Goal: Task Accomplishment & Management: Manage account settings

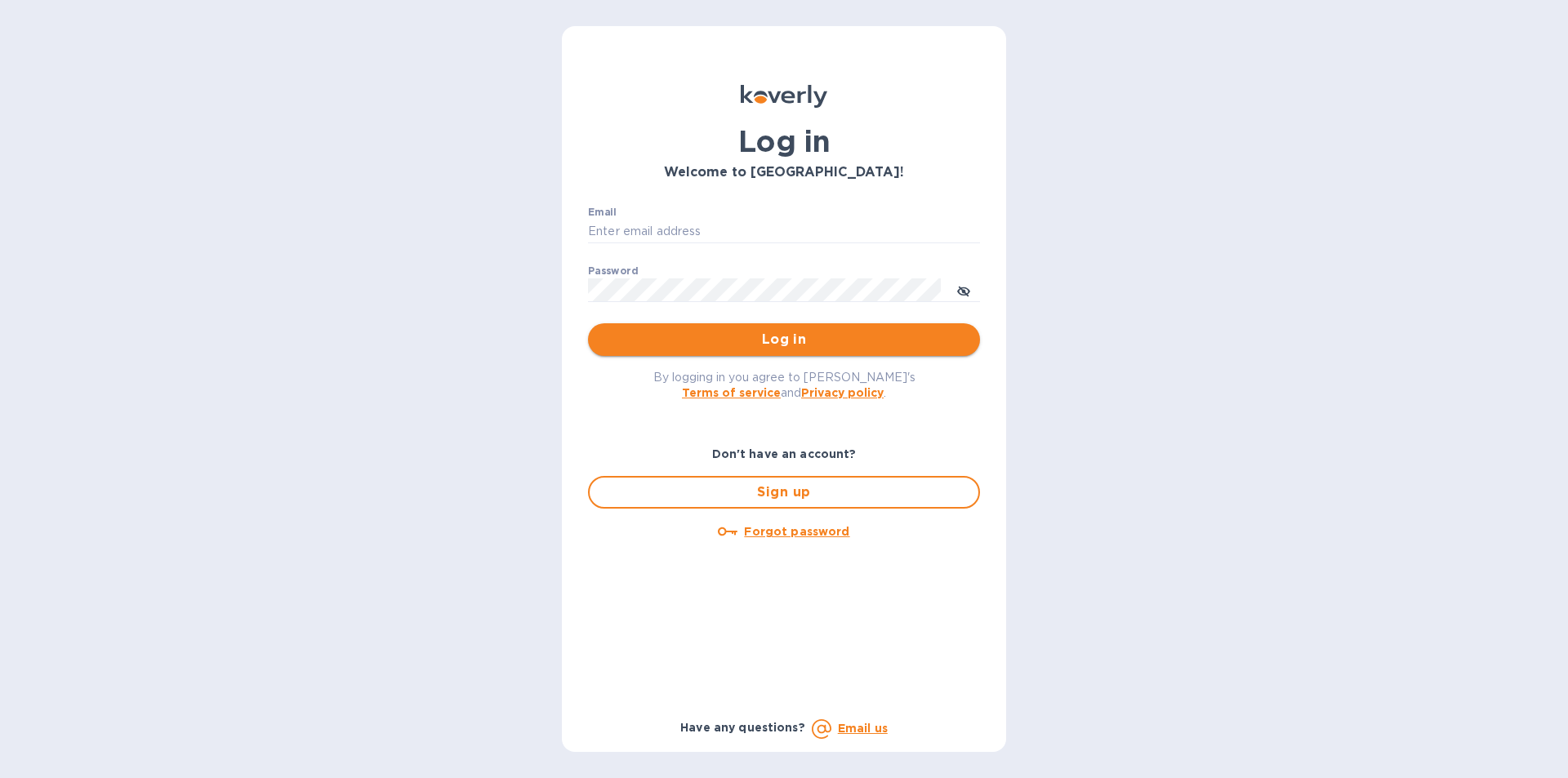
type input "[PERSON_NAME][EMAIL_ADDRESS][DOMAIN_NAME]"
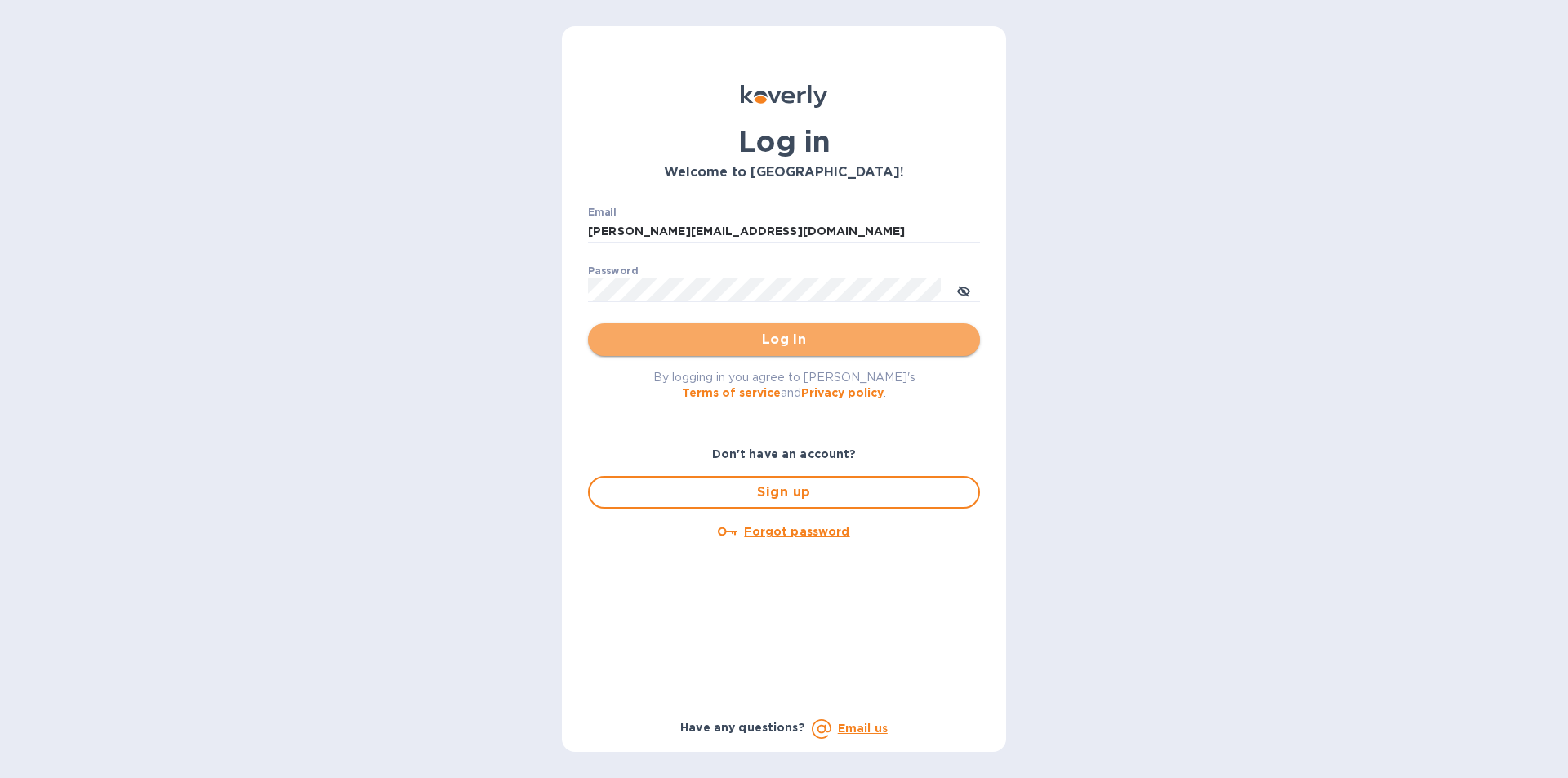
click at [812, 334] on span "Log in" at bounding box center [784, 340] width 366 height 20
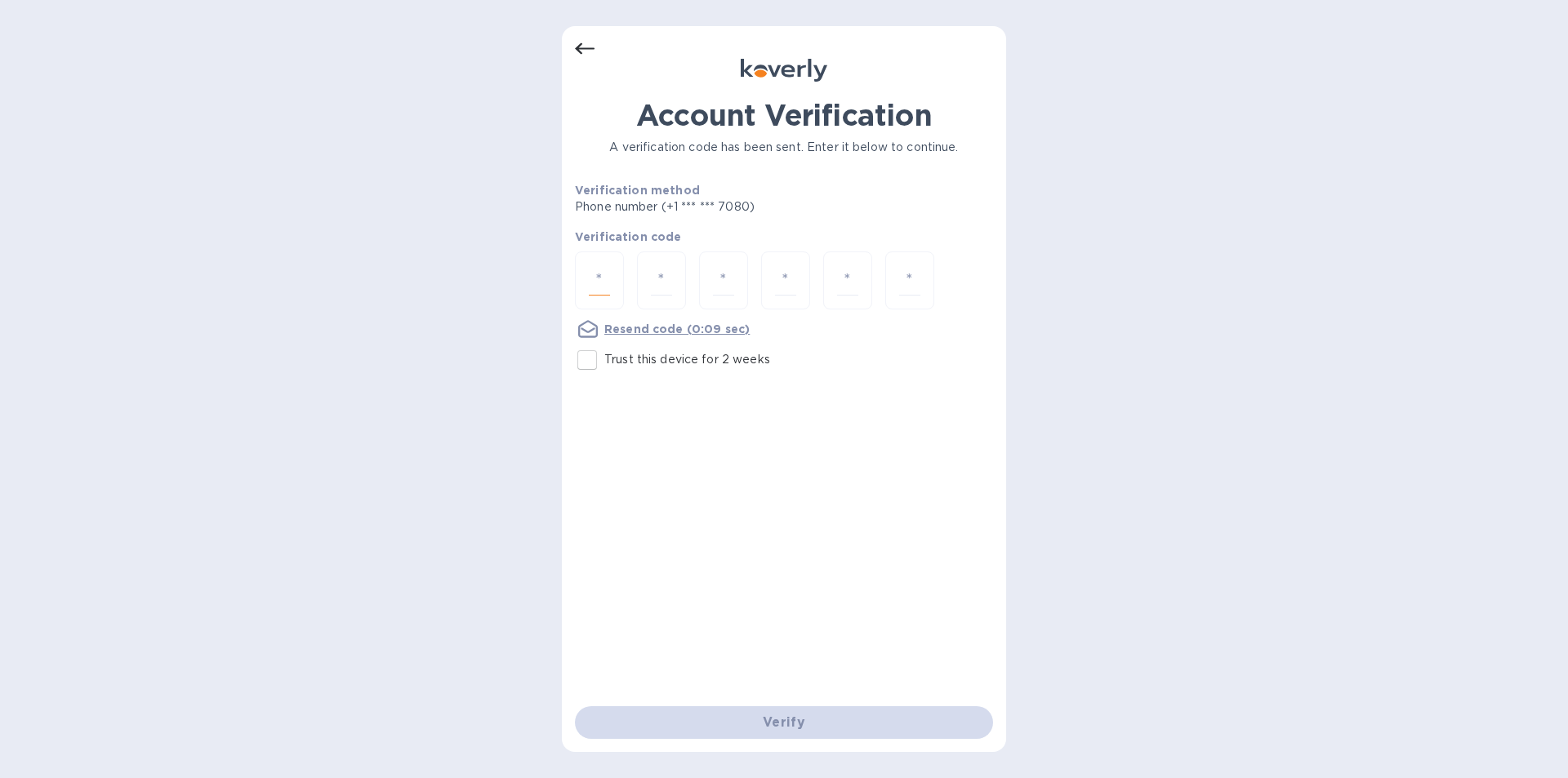
click at [601, 276] on input "number" at bounding box center [600, 280] width 21 height 30
type input "1"
type input "7"
type input "4"
type input "9"
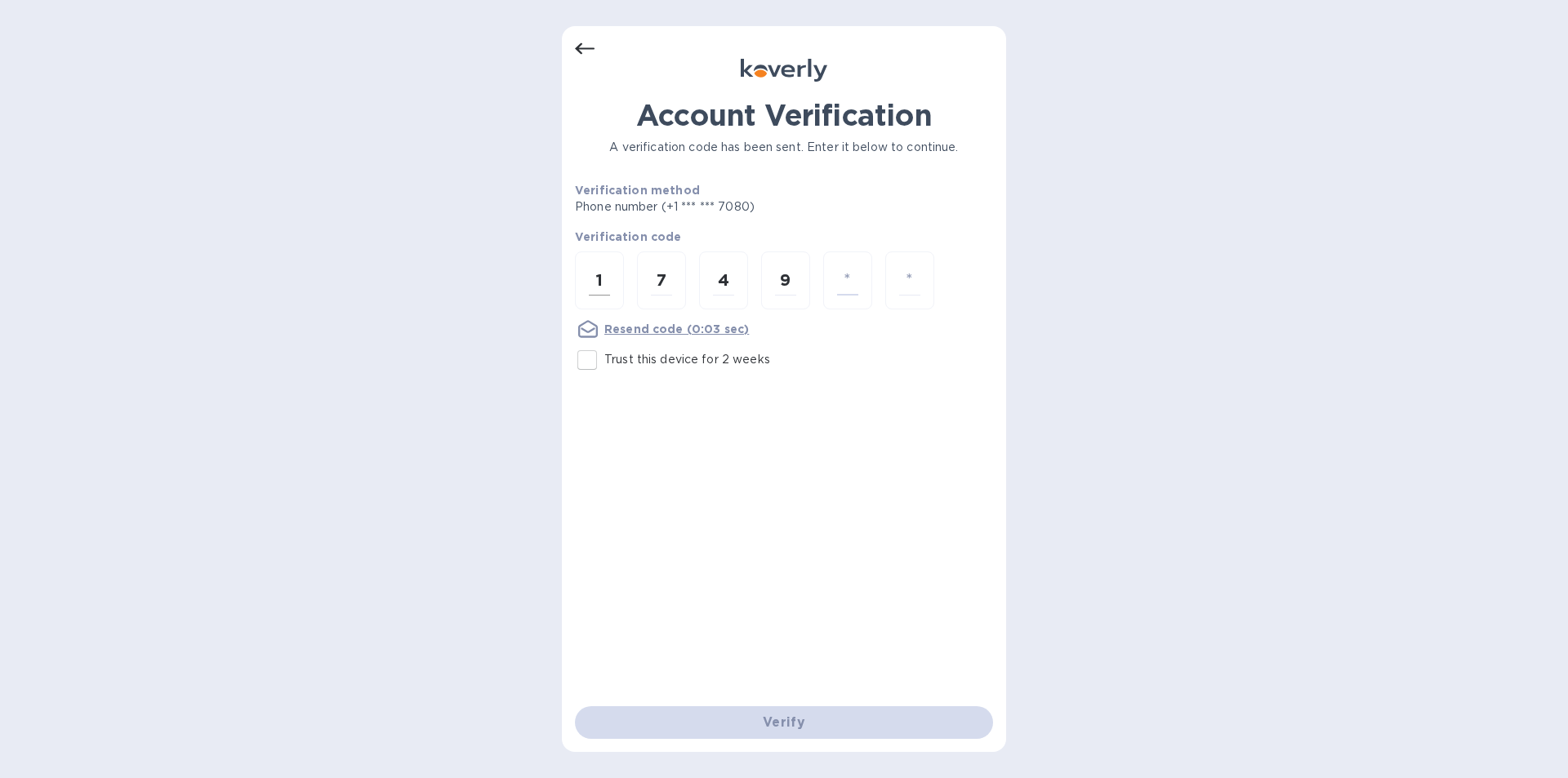
type input "5"
type input "1"
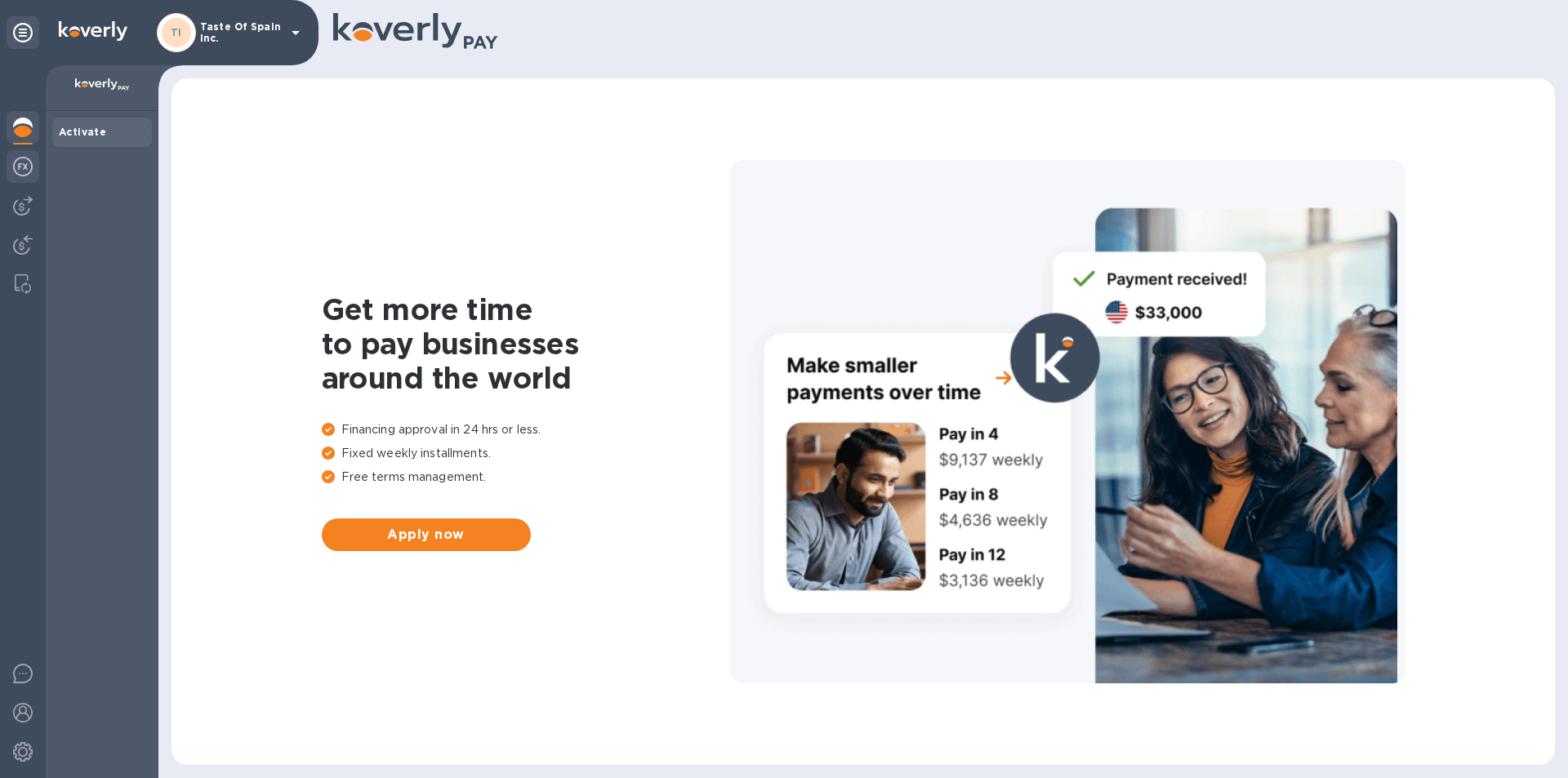
click at [21, 169] on img at bounding box center [23, 167] width 20 height 20
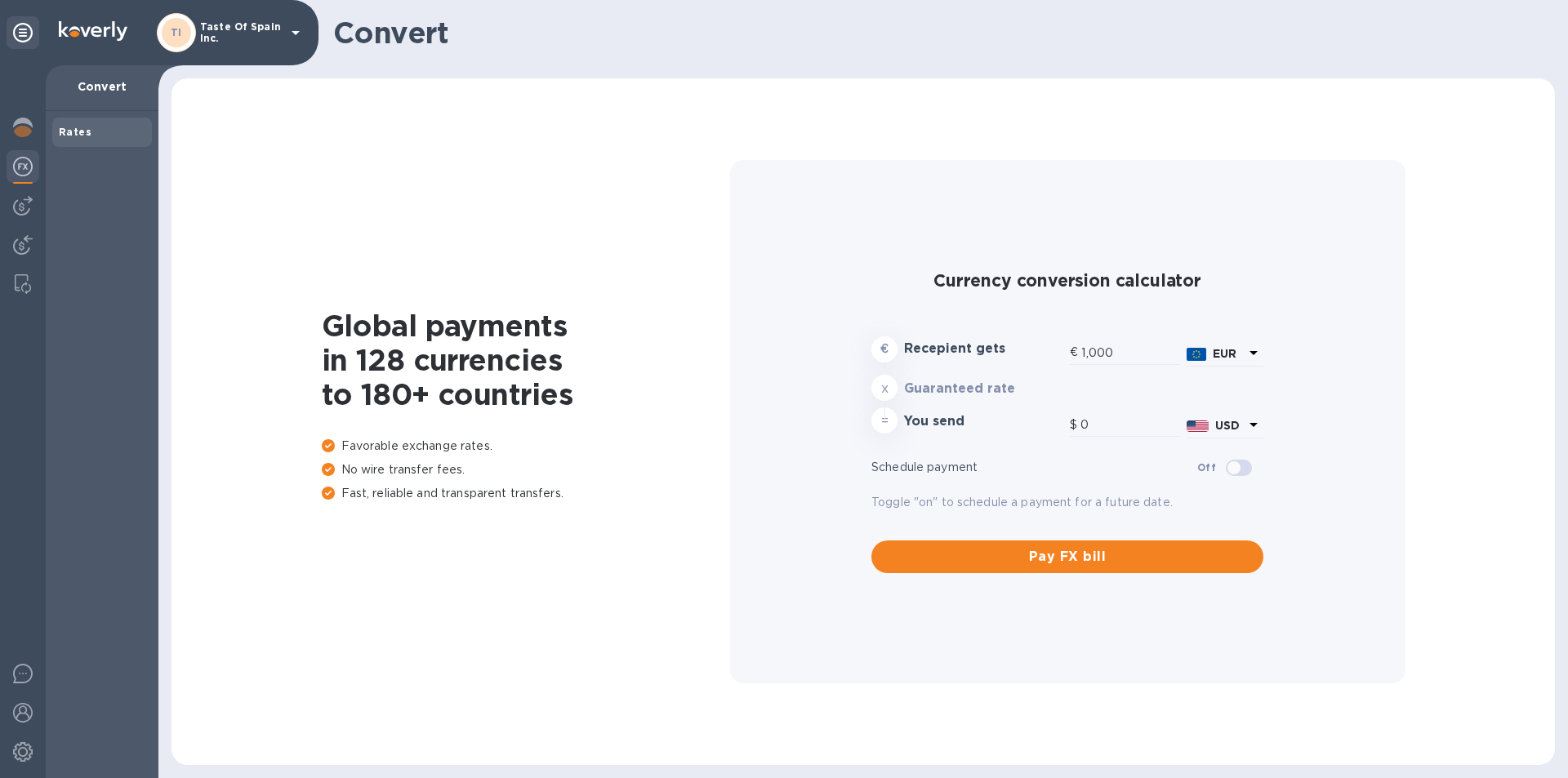
type input "1,184.43"
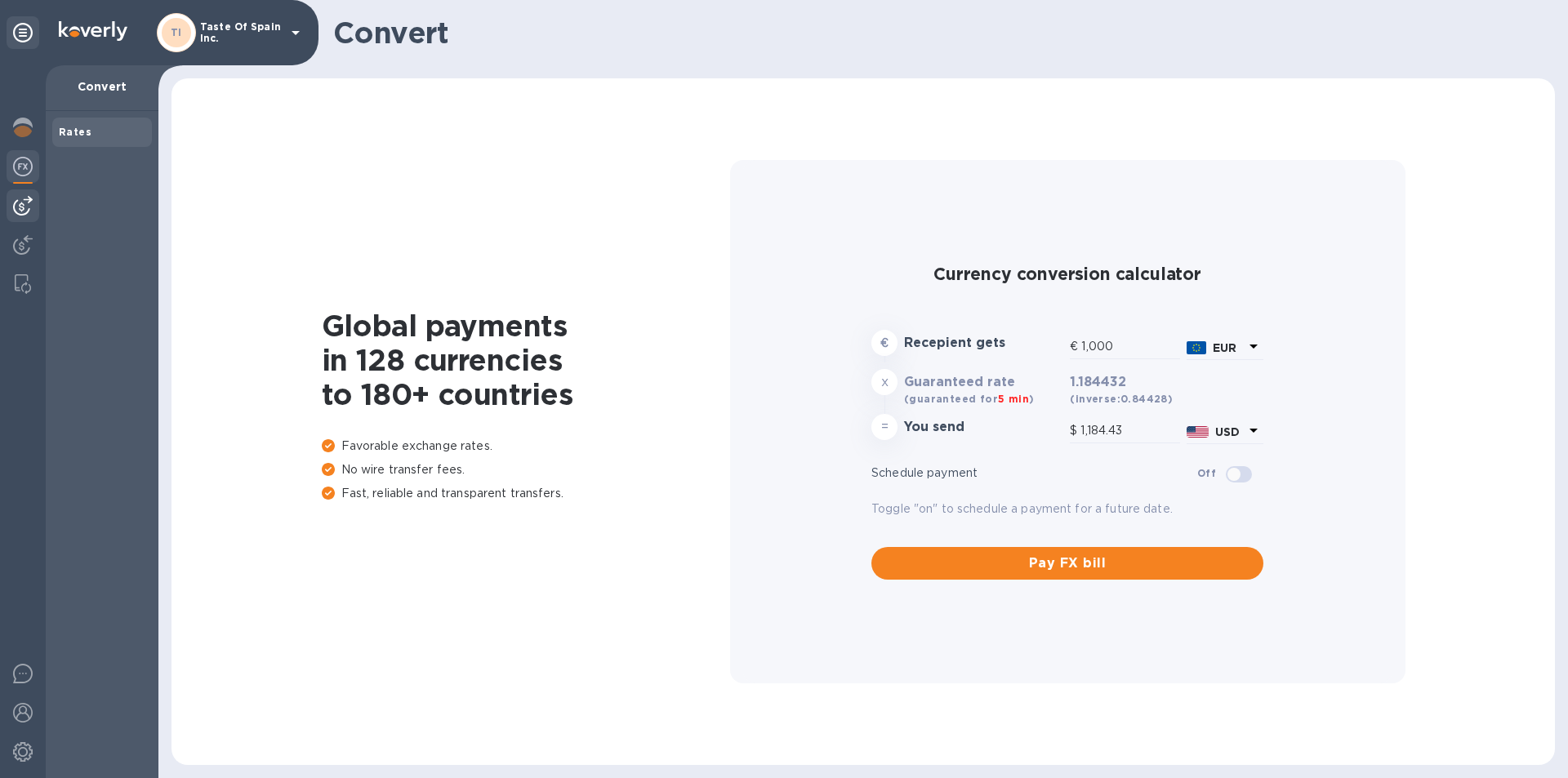
click at [24, 205] on img at bounding box center [23, 206] width 20 height 20
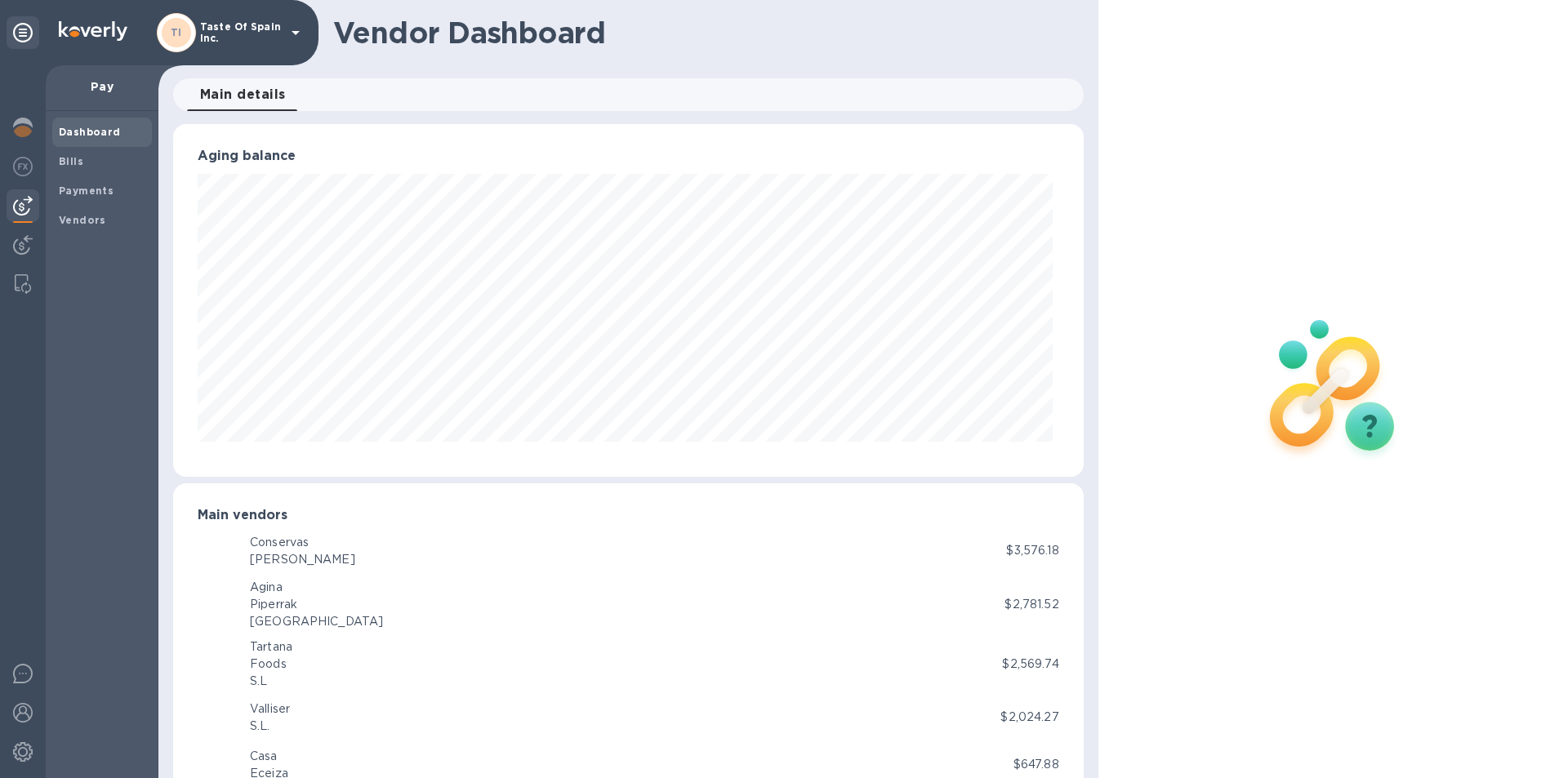
scroll to position [352, 903]
click at [75, 165] on b "Bills" at bounding box center [71, 161] width 24 height 12
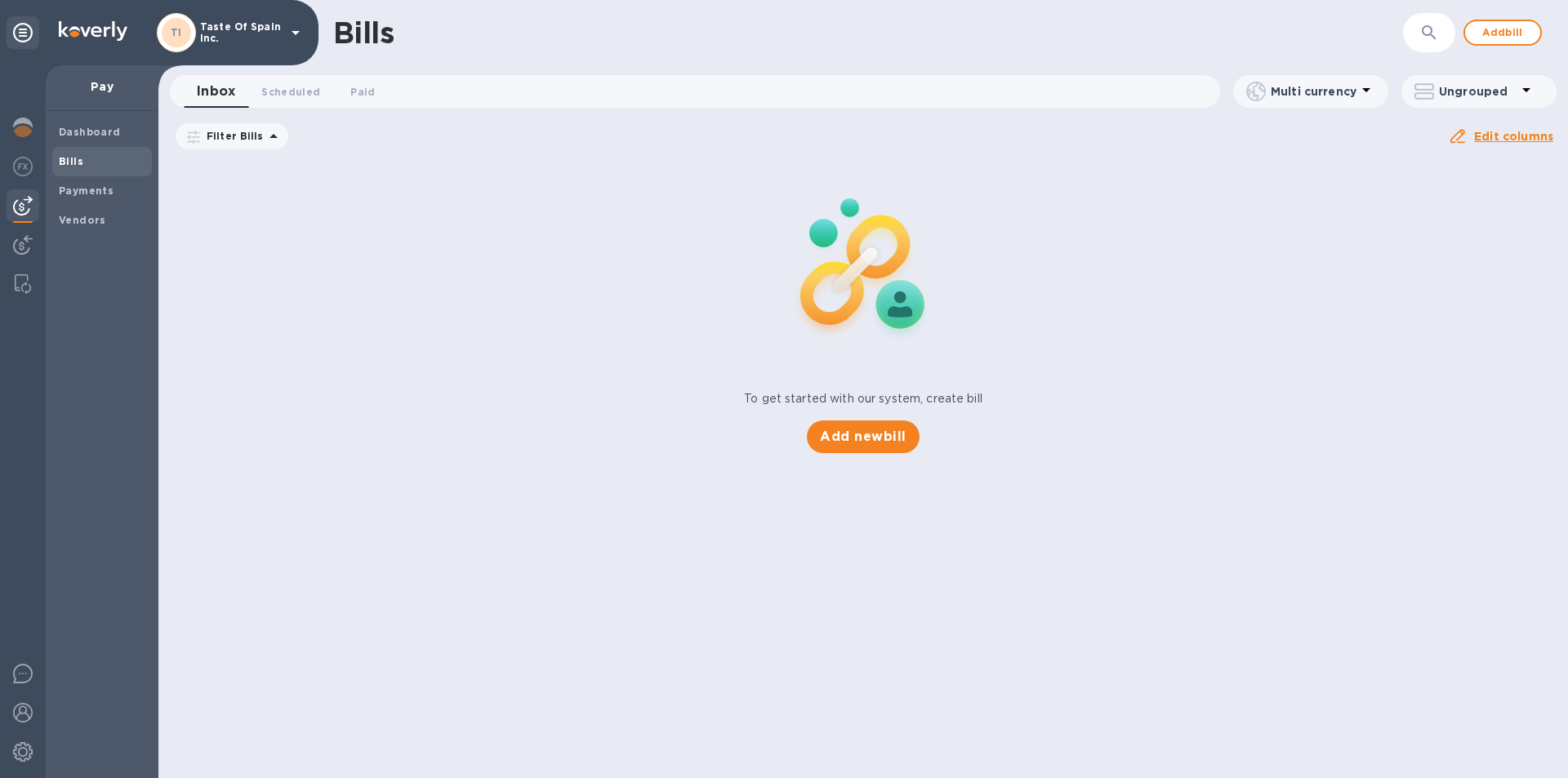
click at [23, 203] on img at bounding box center [23, 206] width 20 height 20
click at [1511, 24] on span "Add bill" at bounding box center [1502, 33] width 49 height 20
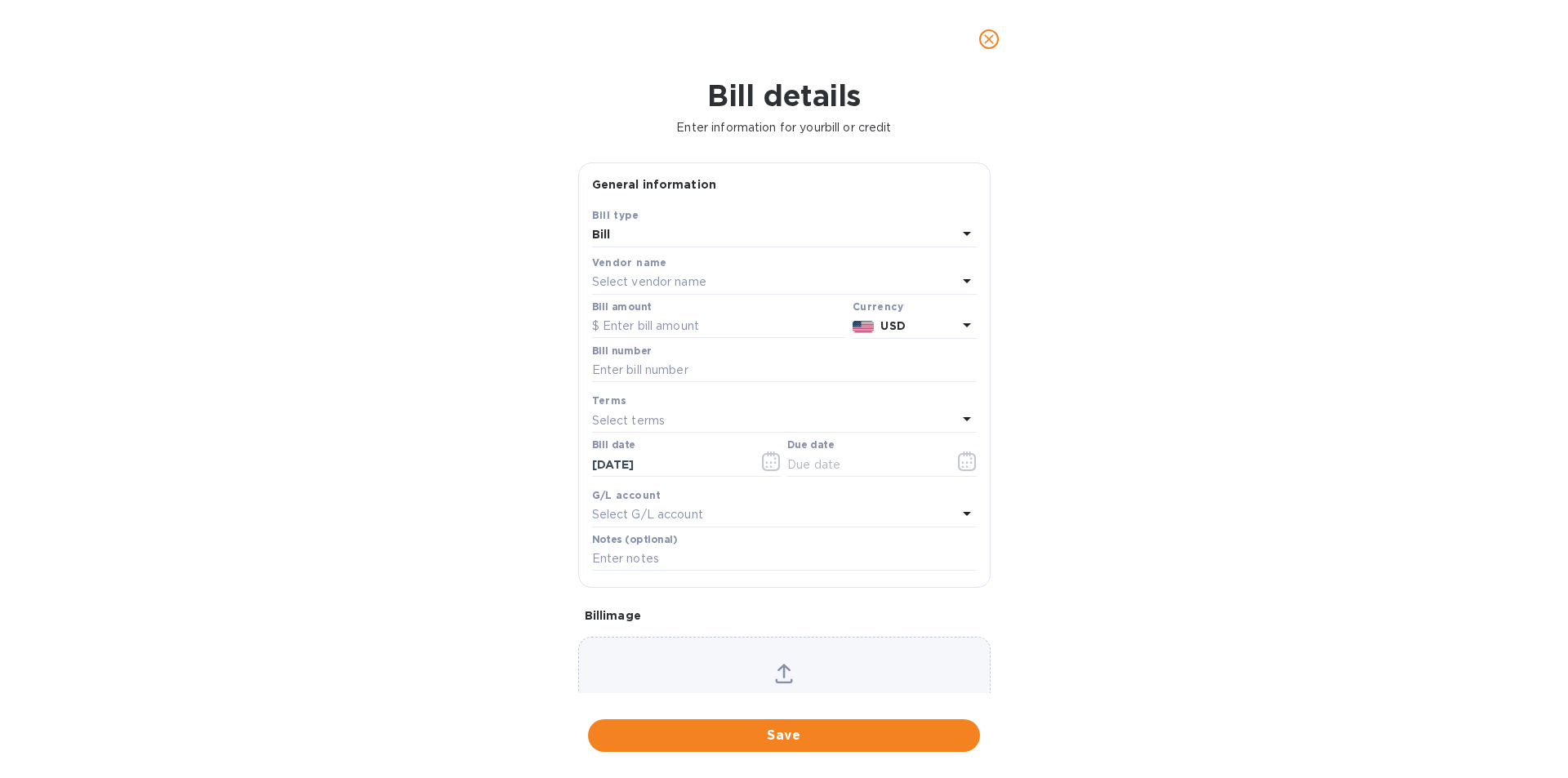
click at [685, 291] on p "Select vendor name" at bounding box center [649, 282] width 114 height 17
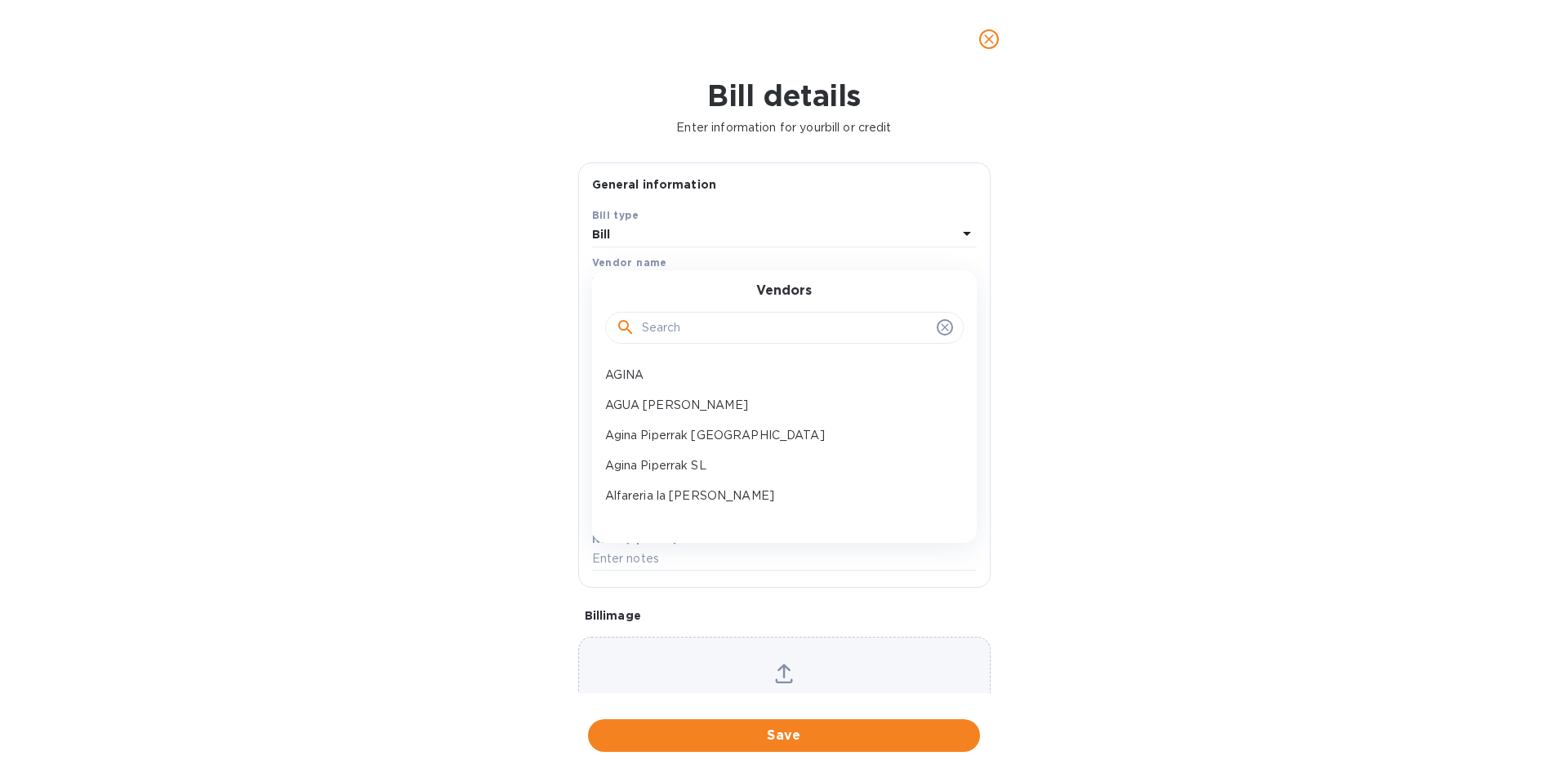
click at [695, 341] on input "text" at bounding box center [785, 327] width 288 height 24
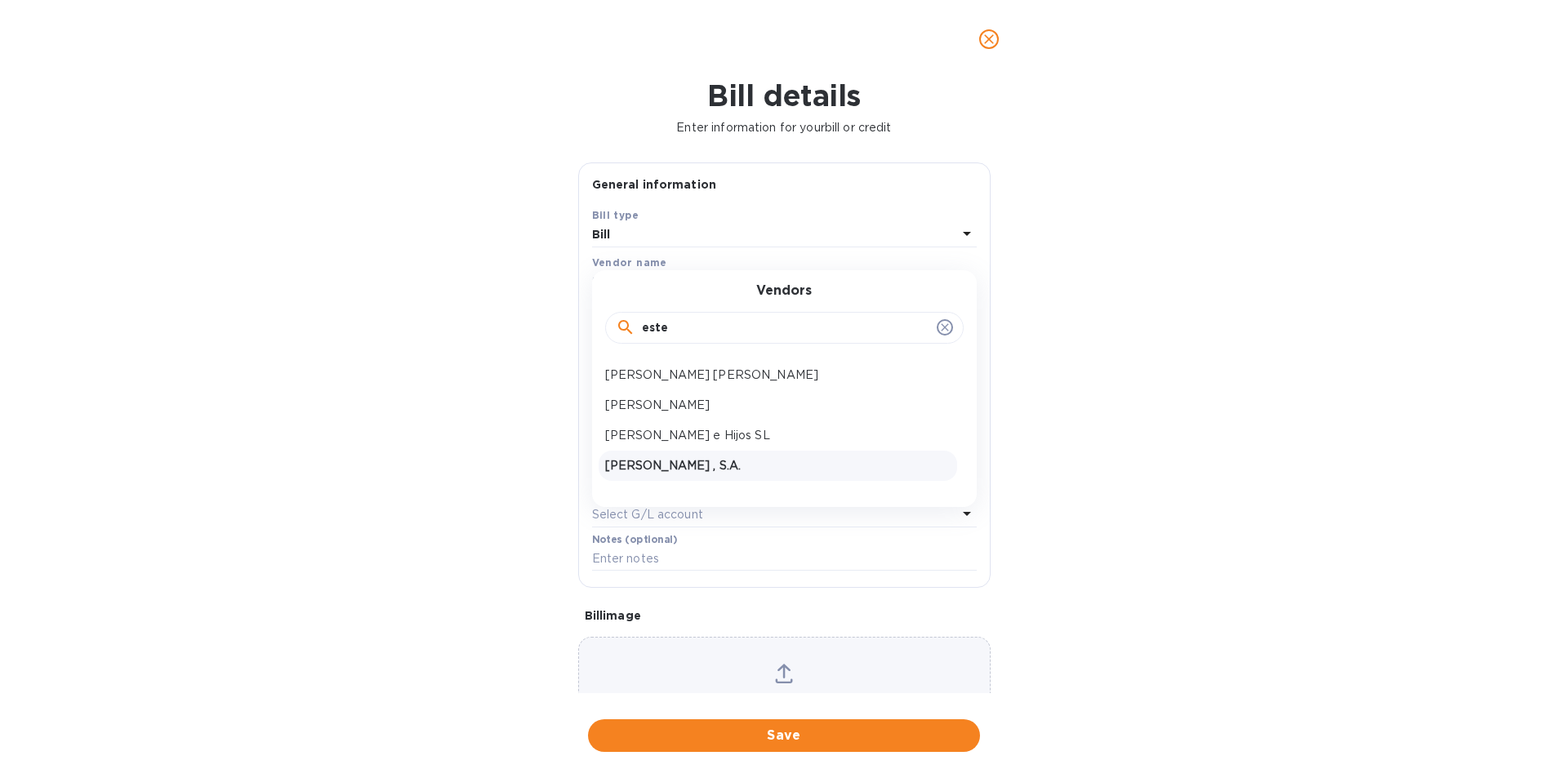
type input "este"
click at [683, 475] on p "Jose Estevez , S.A." at bounding box center [777, 465] width 345 height 17
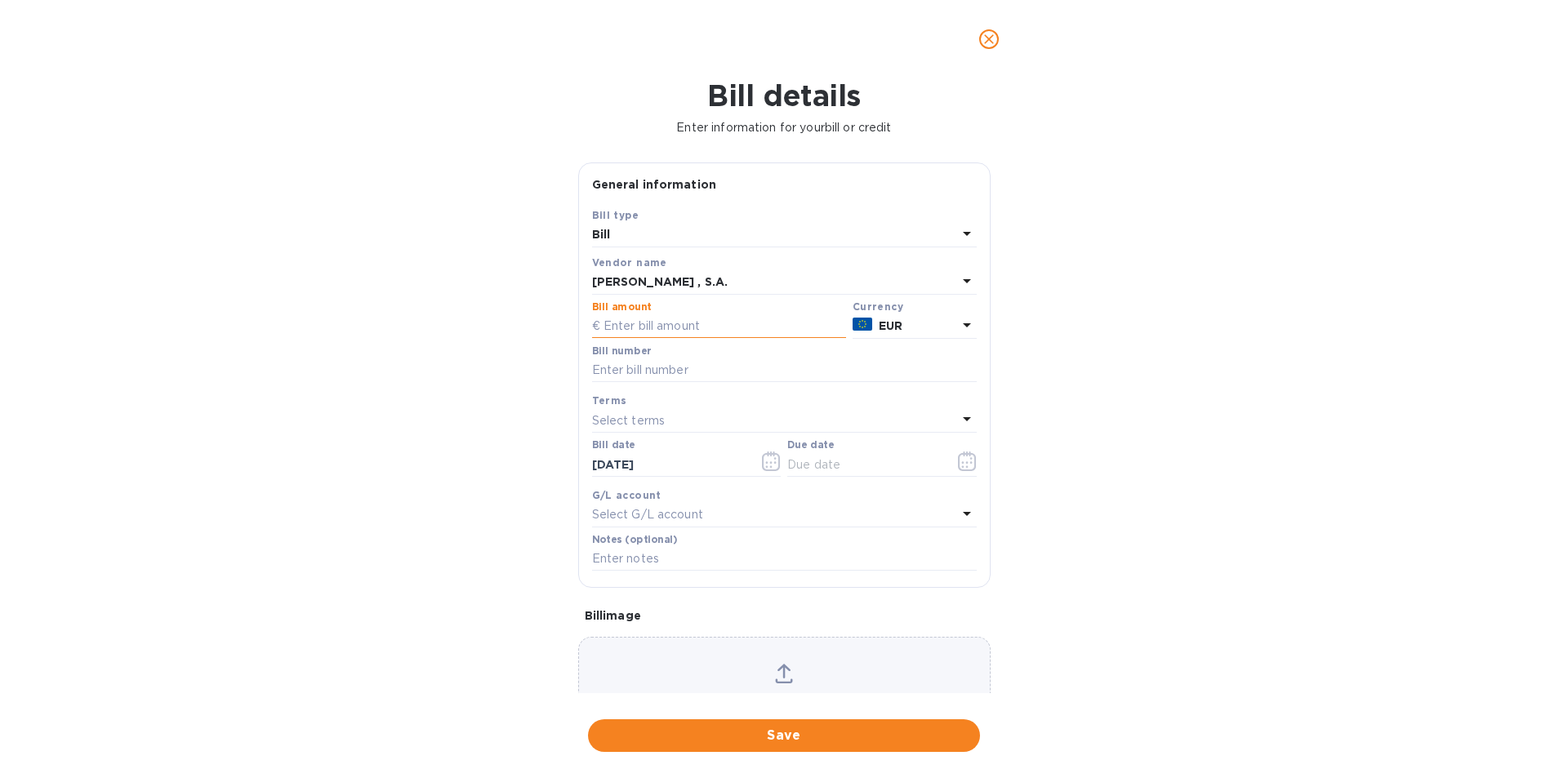
click at [652, 339] on input "text" at bounding box center [718, 326] width 254 height 24
type input "7,029.83"
click at [659, 383] on input "text" at bounding box center [784, 370] width 385 height 24
type input "CX034073 CX034072"
click at [963, 471] on icon "button" at bounding box center [967, 461] width 19 height 20
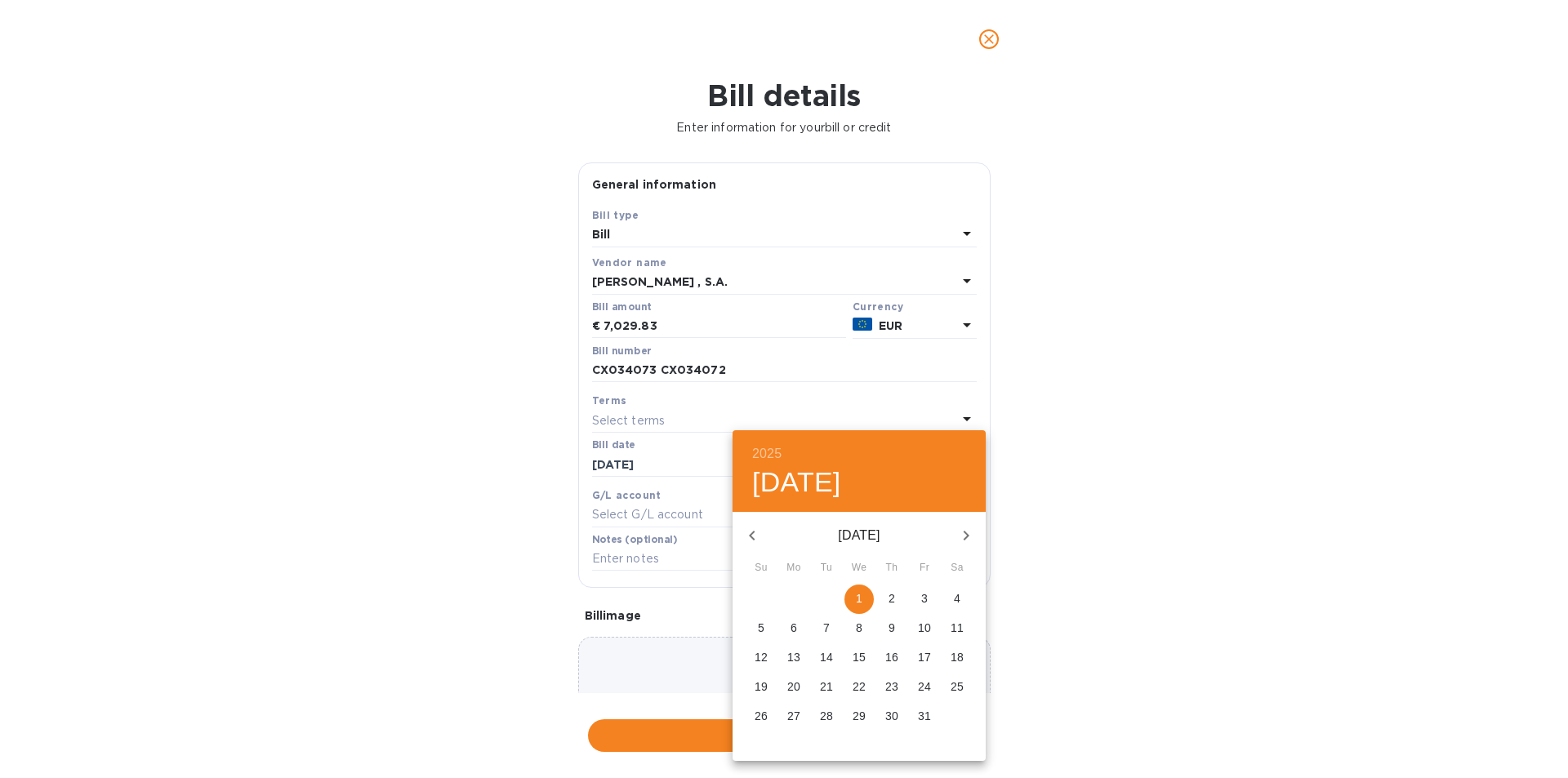
click at [858, 603] on p "1" at bounding box center [859, 599] width 6 height 16
type input "10/01/2025"
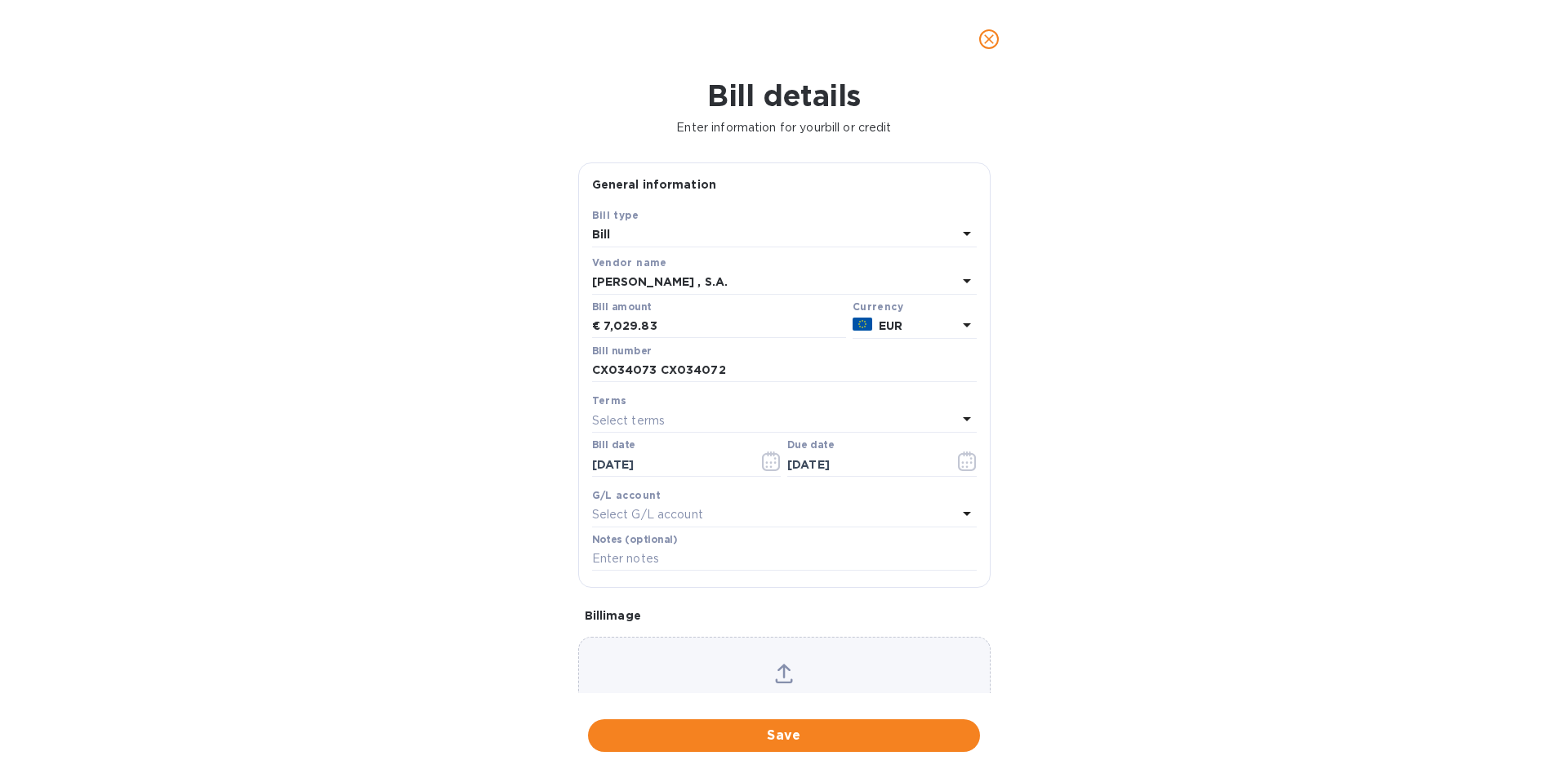
click at [709, 701] on div "Bill details Enter information for your bill or credit General information Save…" at bounding box center [784, 428] width 1568 height 699
click at [770, 697] on div "Bill details Enter information for your bill or credit General information Save…" at bounding box center [784, 428] width 1568 height 699
click at [763, 733] on span "Save" at bounding box center [784, 736] width 366 height 20
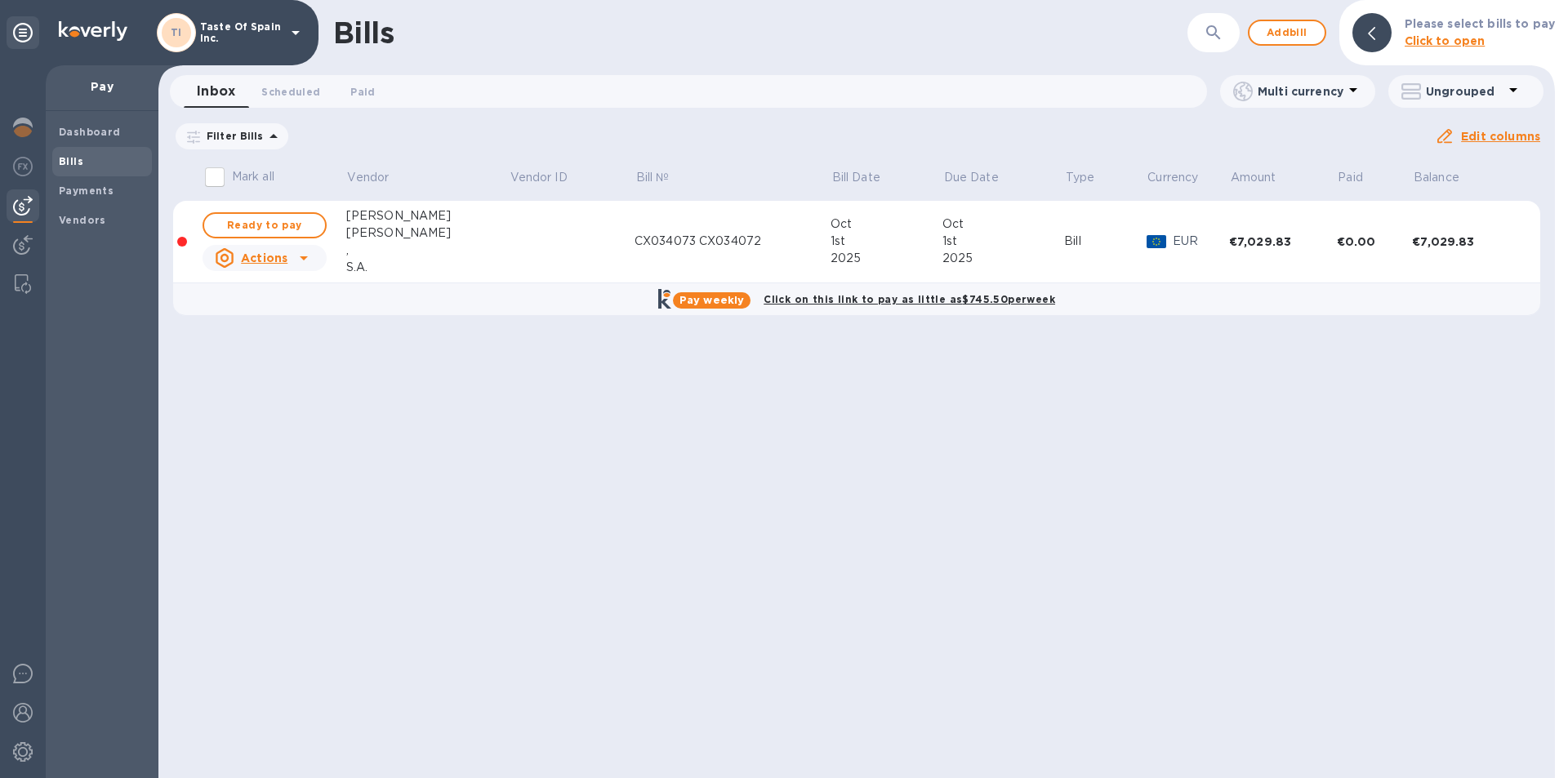
click at [302, 259] on icon at bounding box center [303, 258] width 8 height 4
click at [262, 367] on b "Delete" at bounding box center [270, 366] width 41 height 13
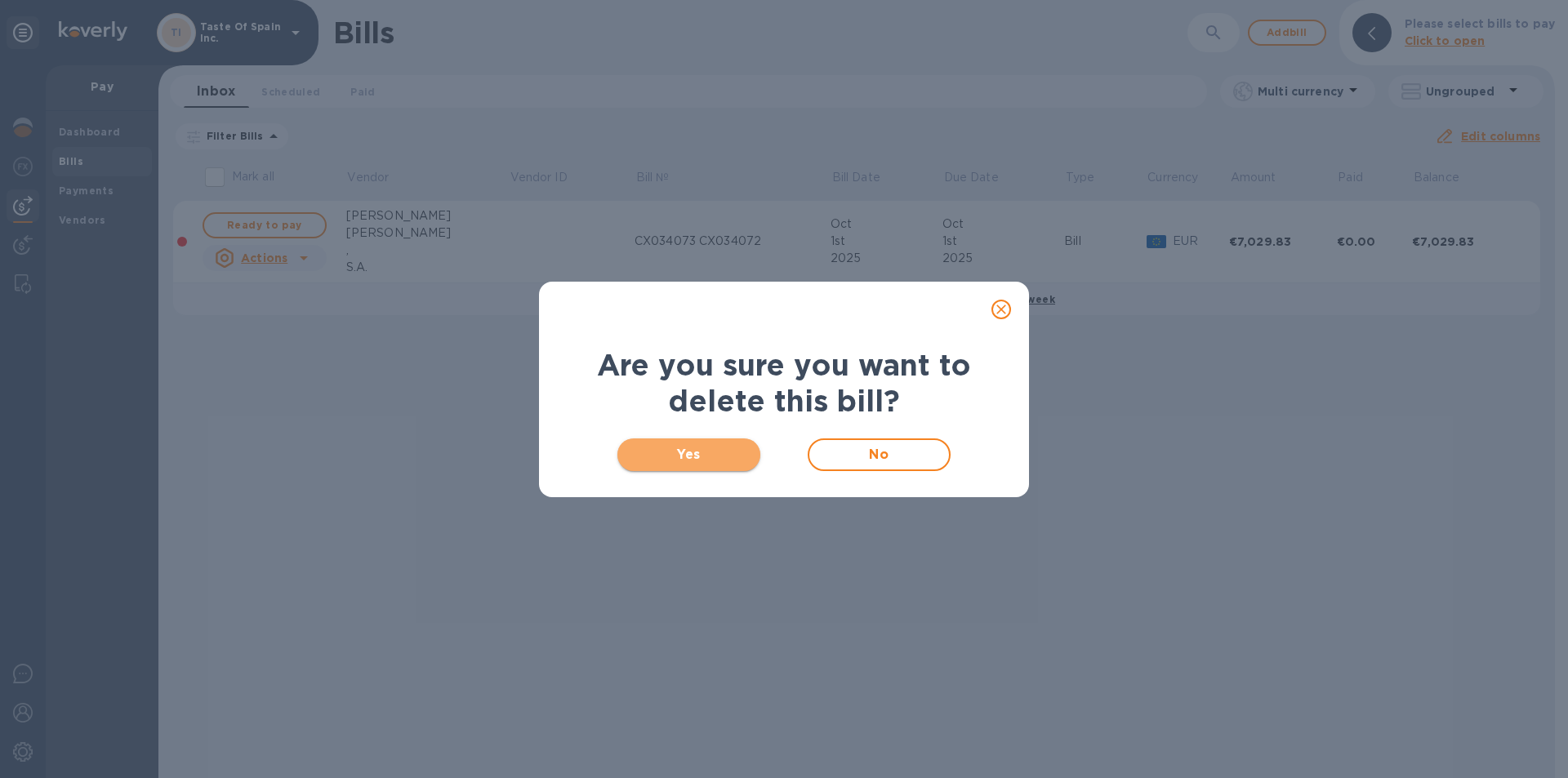
click at [700, 463] on span "Yes" at bounding box center [688, 455] width 117 height 20
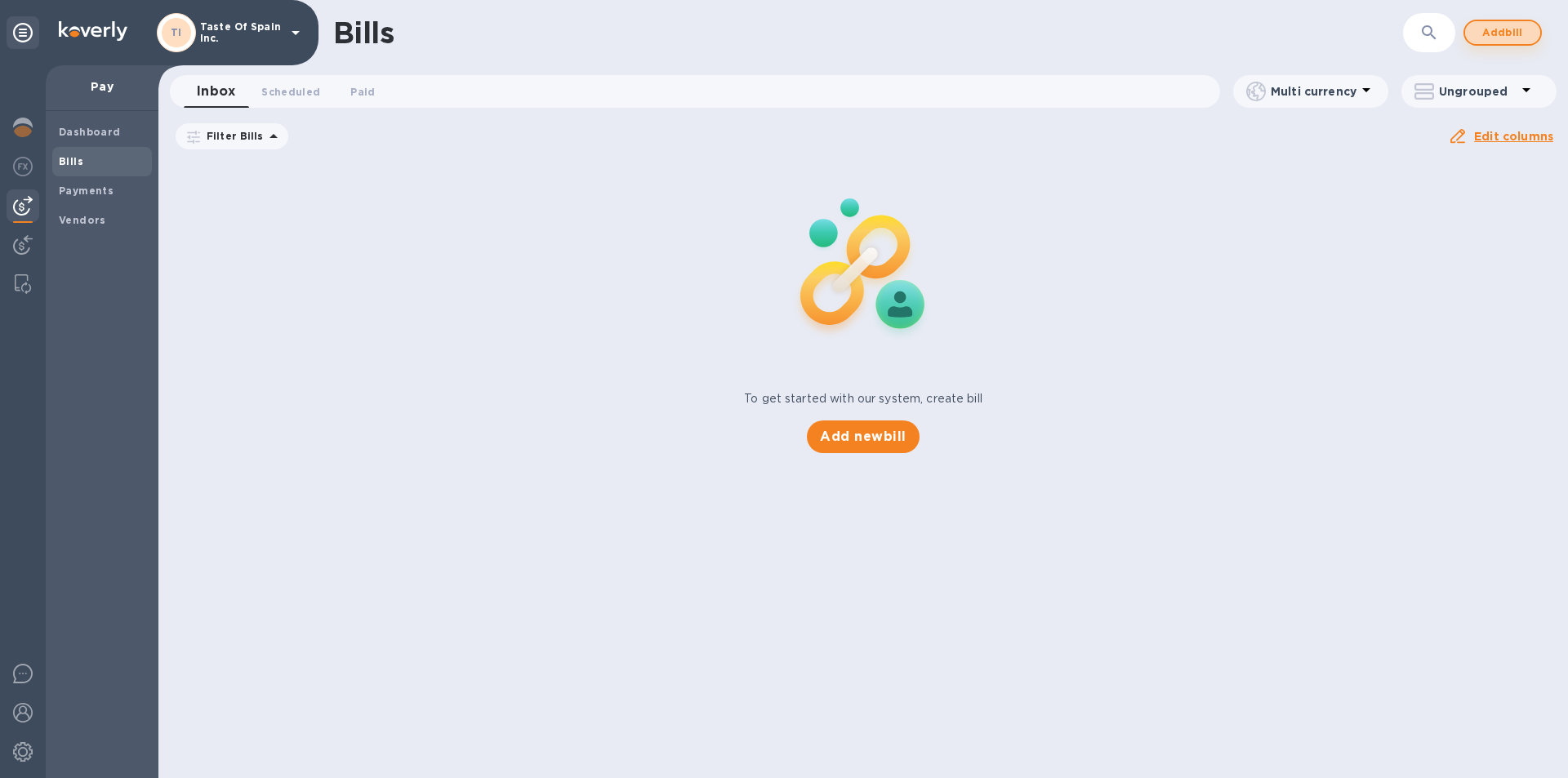
click at [1476, 28] on button "Add bill" at bounding box center [1503, 32] width 79 height 26
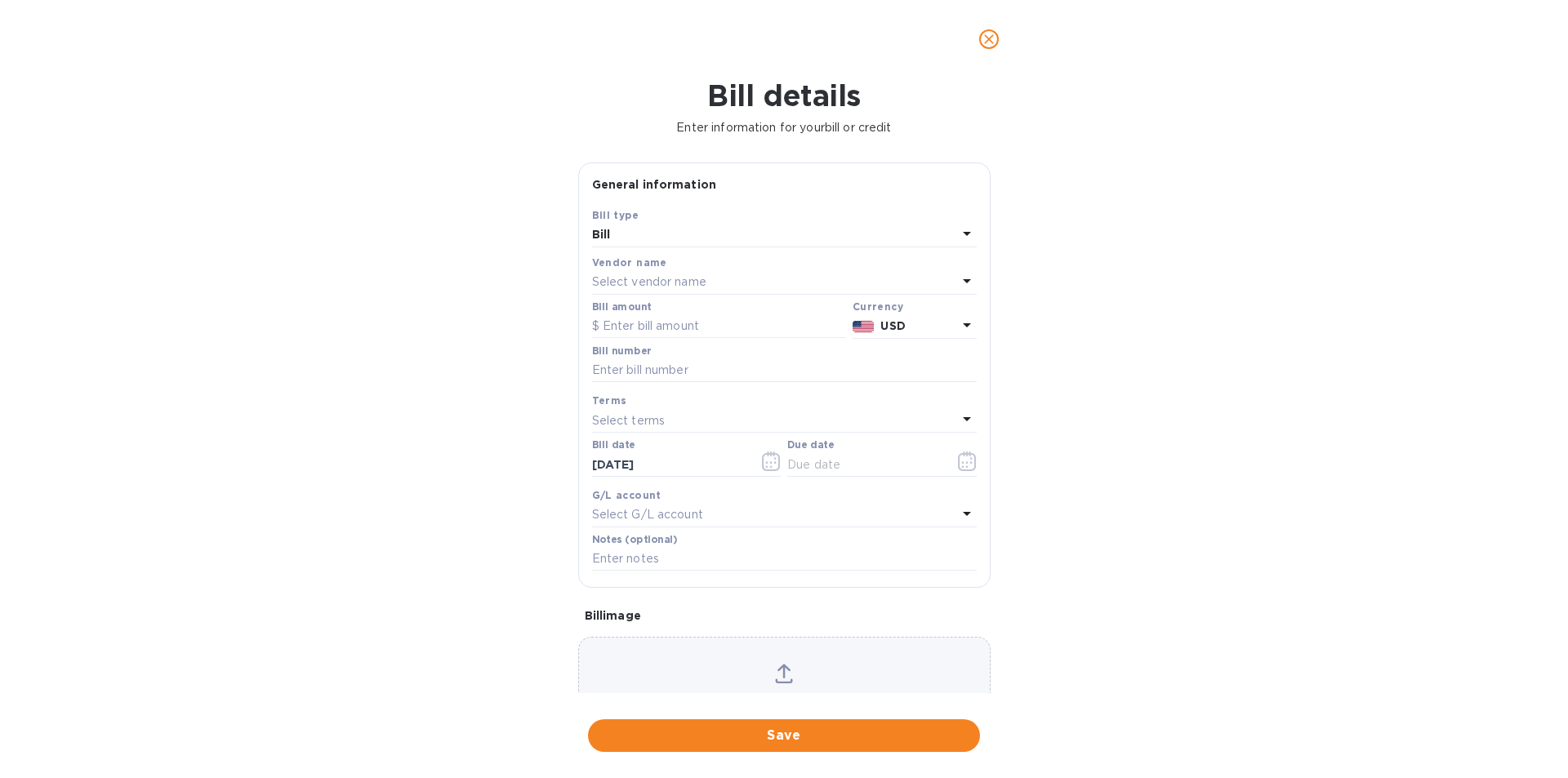
click at [630, 624] on p "Bill image" at bounding box center [784, 616] width 399 height 16
click at [847, 714] on div "Bill details Enter information for your bill or credit General information Save…" at bounding box center [784, 428] width 1568 height 699
click at [848, 709] on div "Bill details Enter information for your bill or credit General information Save…" at bounding box center [784, 428] width 1568 height 699
click at [887, 698] on div "Bill details Enter information for your bill or credit General information Save…" at bounding box center [784, 428] width 1568 height 699
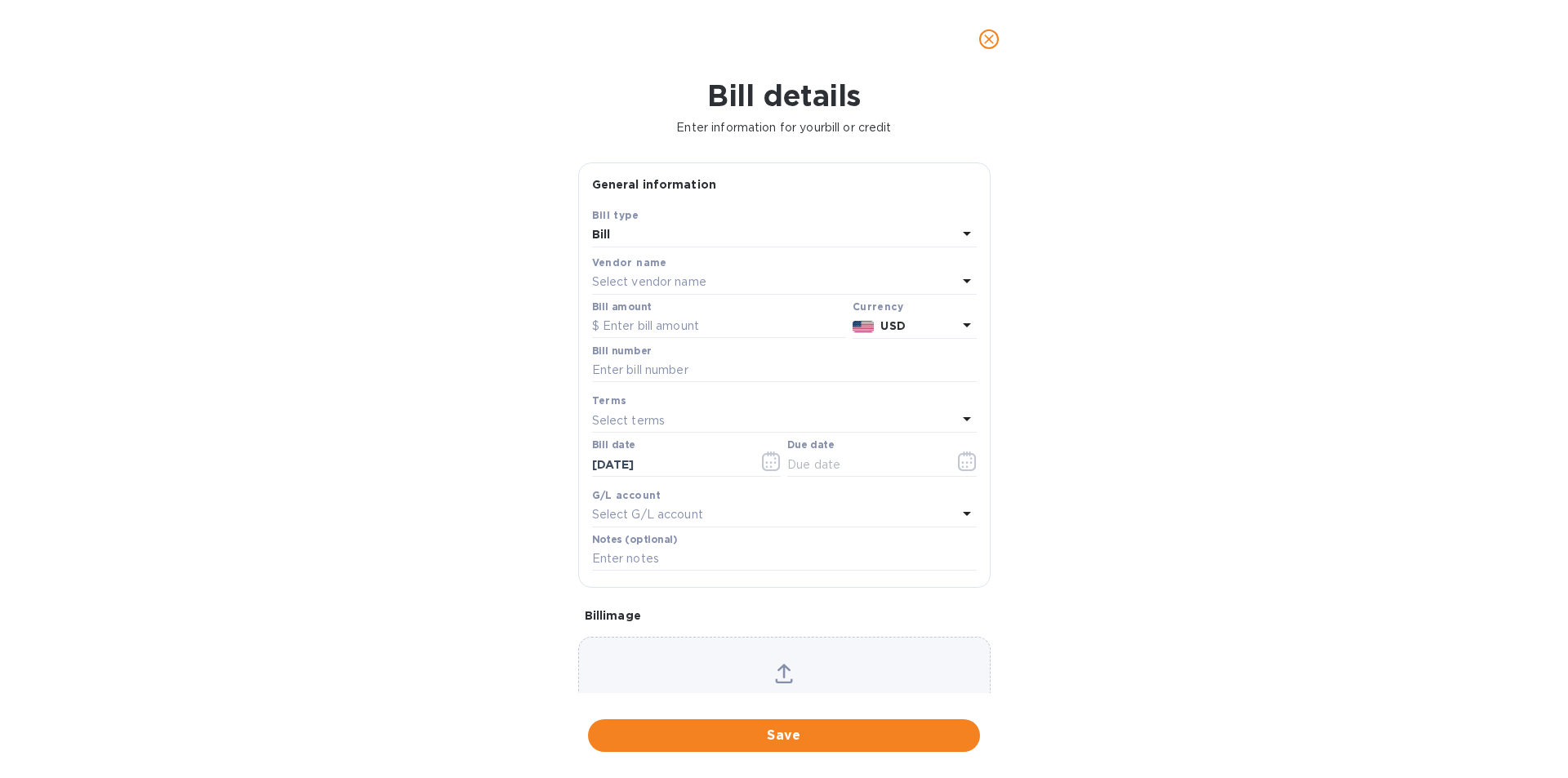
click at [887, 698] on div "Bill details Enter information for your bill or credit General information Save…" at bounding box center [784, 428] width 1568 height 699
click at [892, 697] on div "Bill details Enter information for your bill or credit General information Save…" at bounding box center [784, 428] width 1568 height 699
click at [621, 624] on p "Bill image" at bounding box center [784, 616] width 399 height 16
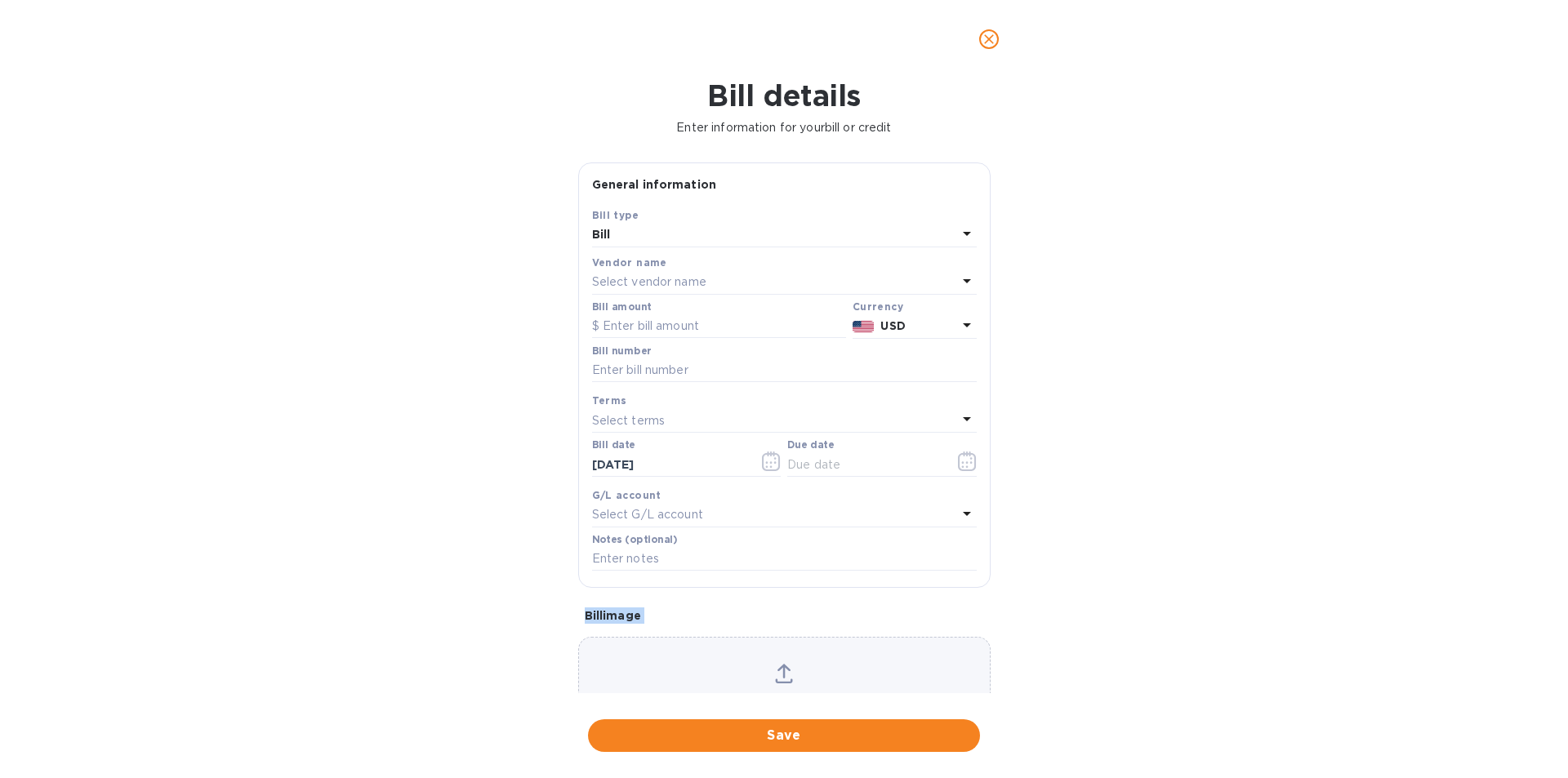
click at [620, 624] on p "Bill image" at bounding box center [784, 616] width 399 height 16
click at [682, 630] on div "Bill image" at bounding box center [784, 615] width 412 height 29
click at [747, 723] on button "Save" at bounding box center [784, 735] width 392 height 33
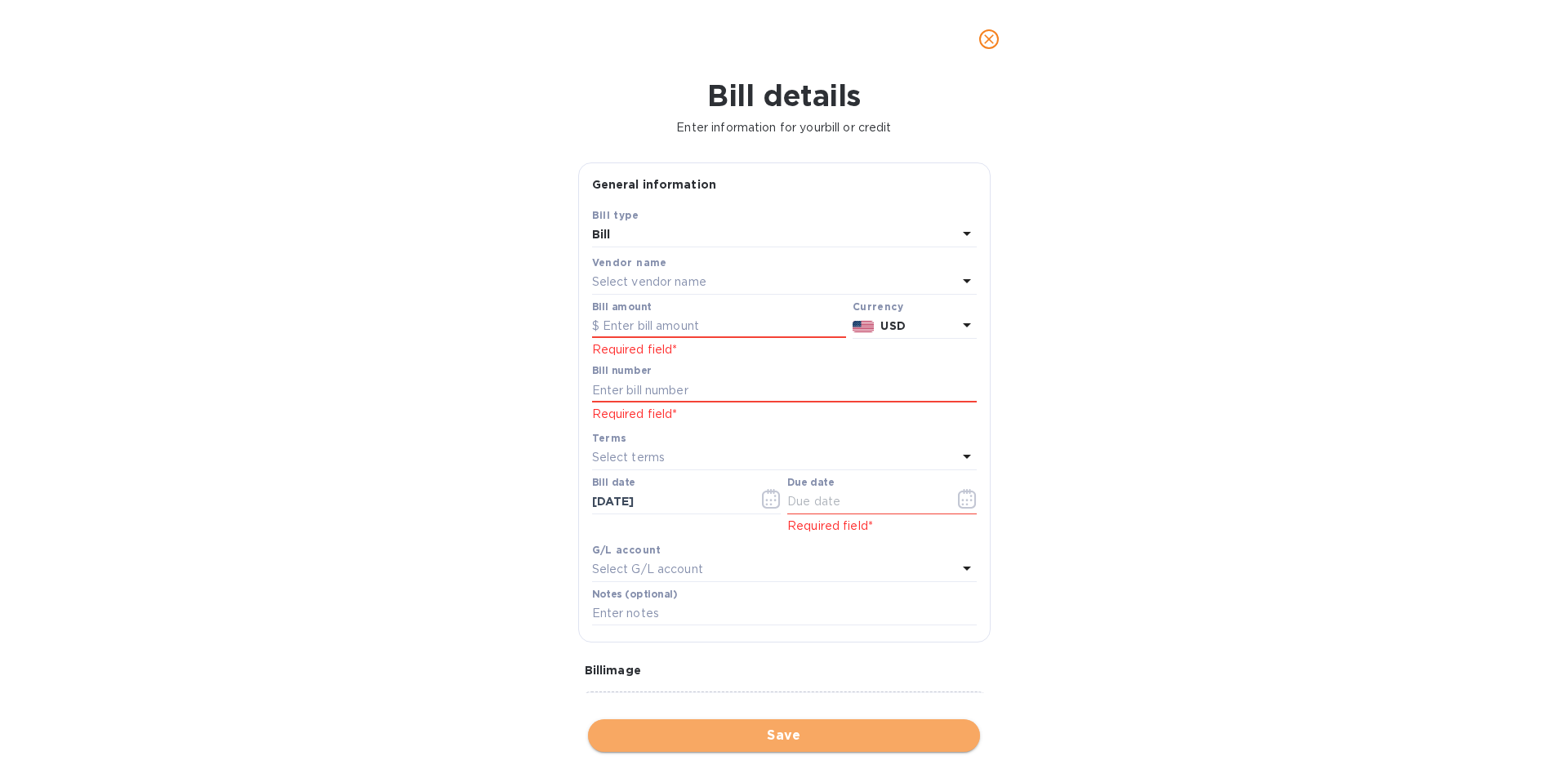
click at [757, 724] on button "Save" at bounding box center [784, 735] width 392 height 33
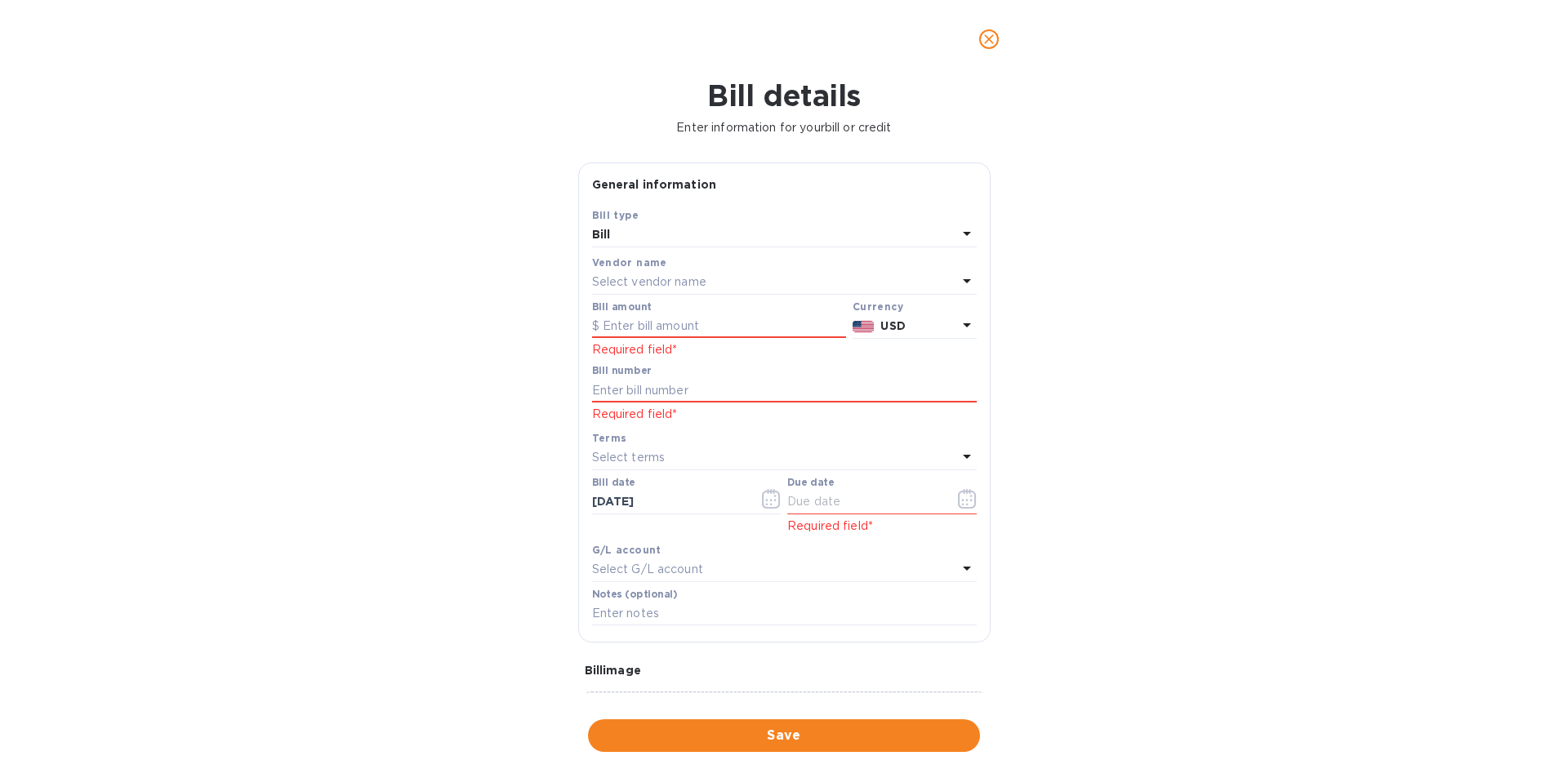
click at [729, 690] on div "Bill image Choose a bill and drag it here" at bounding box center [784, 738] width 426 height 179
click at [651, 336] on input "text" at bounding box center [718, 326] width 254 height 24
click at [644, 287] on div "Select vendor name" at bounding box center [774, 283] width 365 height 23
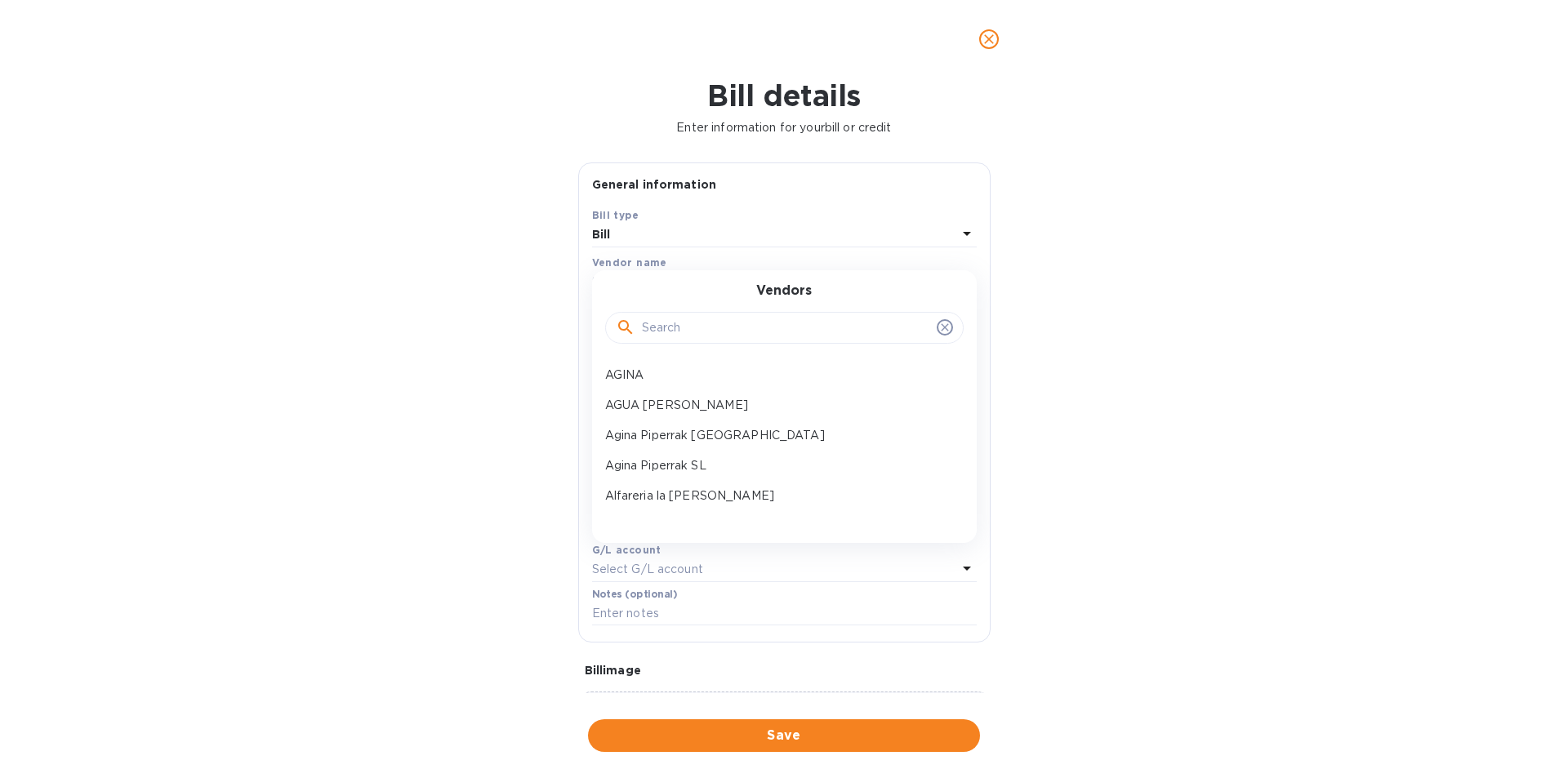
click at [668, 341] on input "text" at bounding box center [785, 327] width 288 height 24
type input "JOSE"
click at [671, 384] on p "Jose Estevez , S.A." at bounding box center [777, 375] width 345 height 17
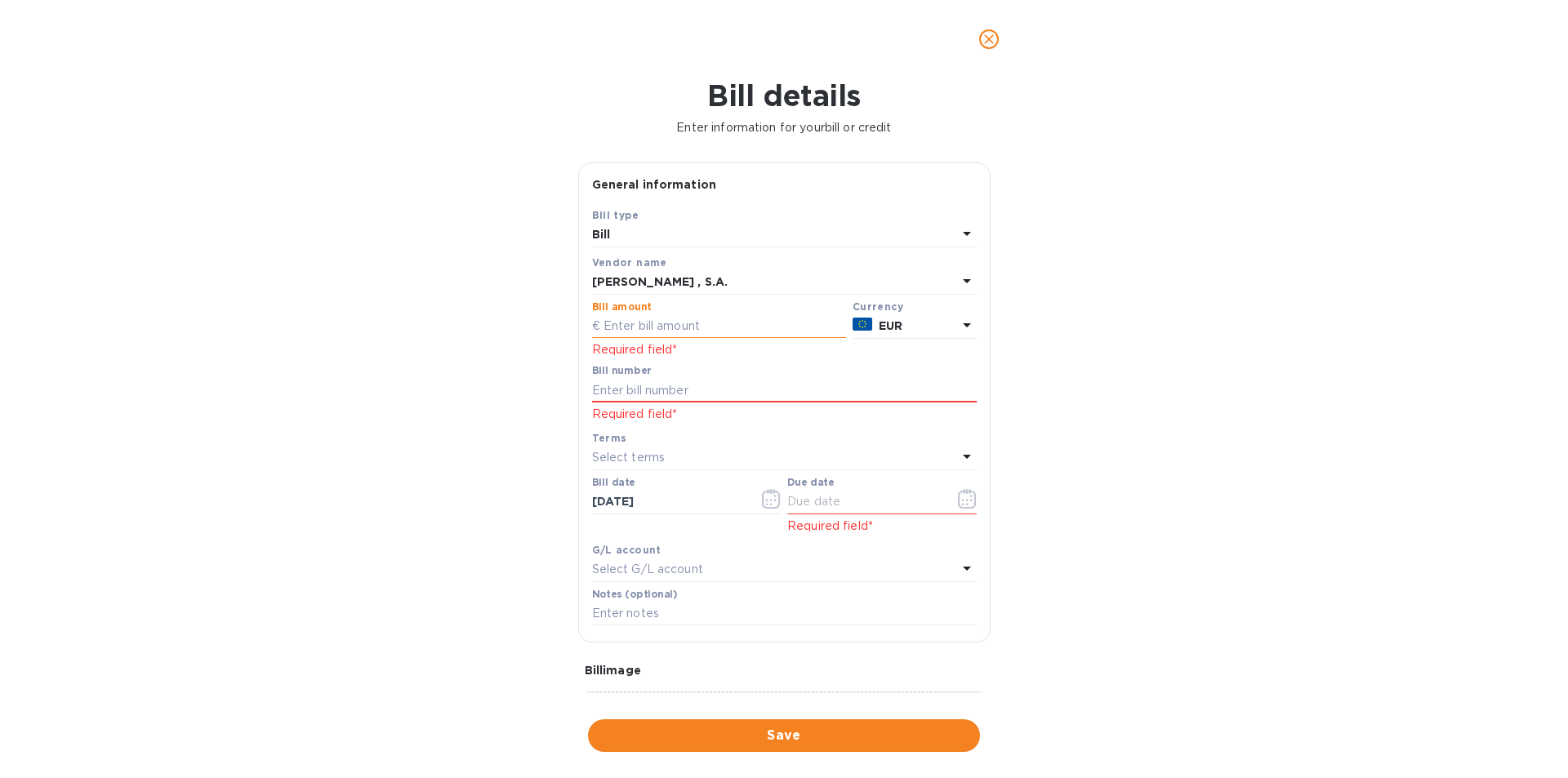
click at [657, 339] on input "text" at bounding box center [718, 326] width 254 height 24
type input "7,029.83"
click at [648, 402] on input "text" at bounding box center [784, 390] width 385 height 24
type input "CX034073 CX034072"
drag, startPoint x: 847, startPoint y: 532, endPoint x: 864, endPoint y: 535, distance: 17.3
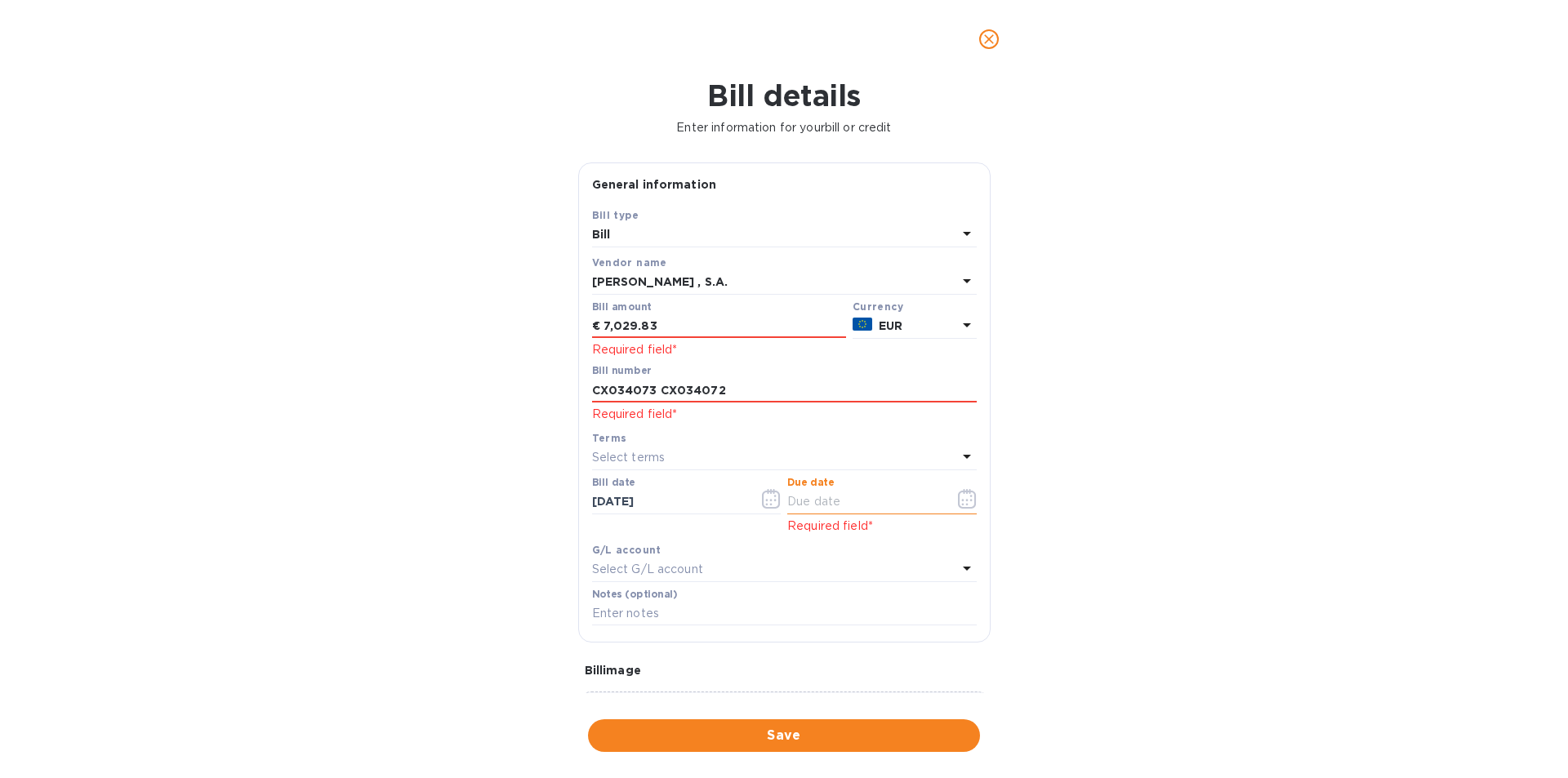
click at [847, 514] on input "text" at bounding box center [864, 501] width 154 height 24
click at [967, 509] on icon "button" at bounding box center [967, 499] width 19 height 20
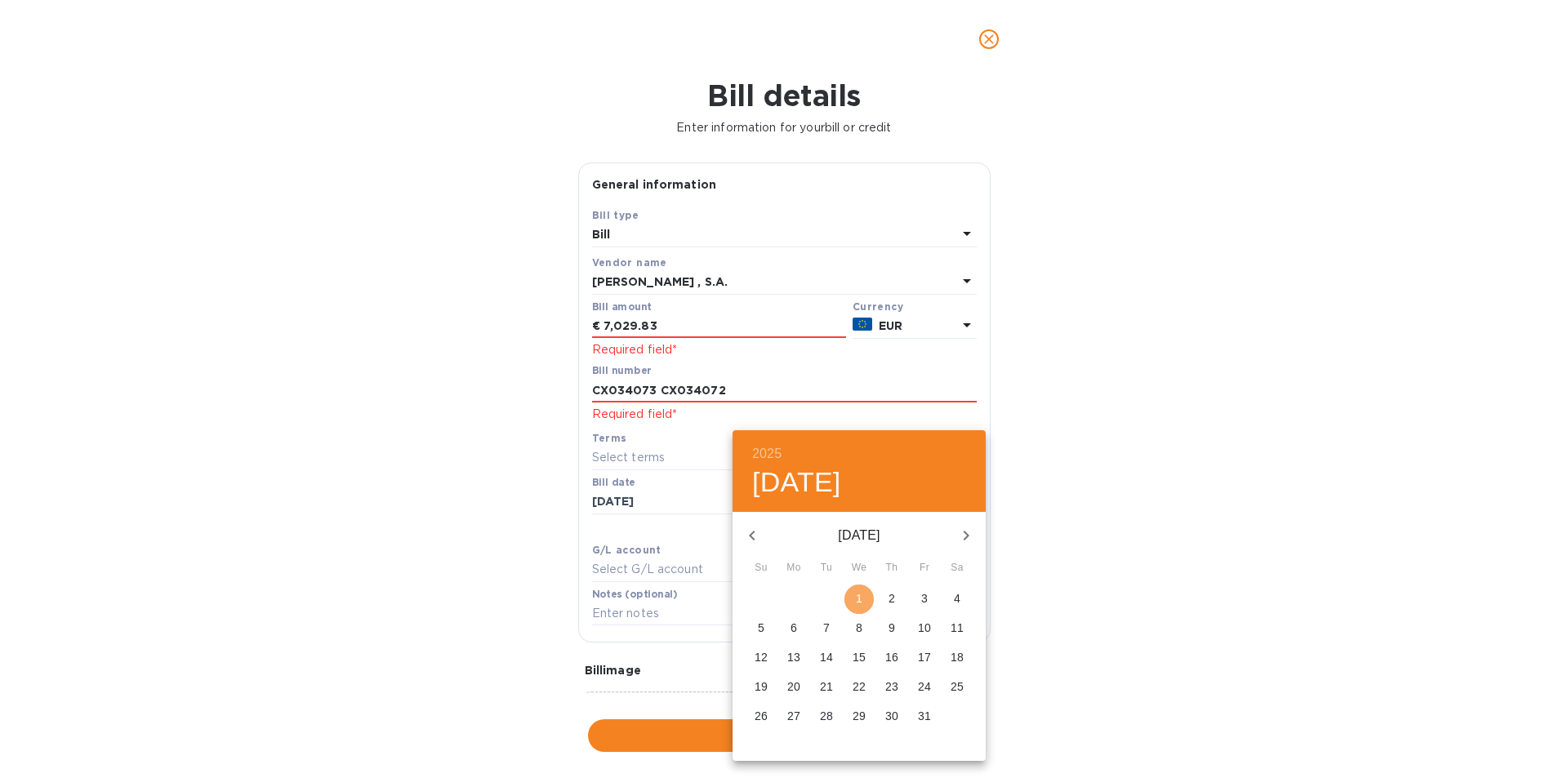
click at [862, 600] on p "1" at bounding box center [859, 599] width 6 height 16
type input "10/01/2025"
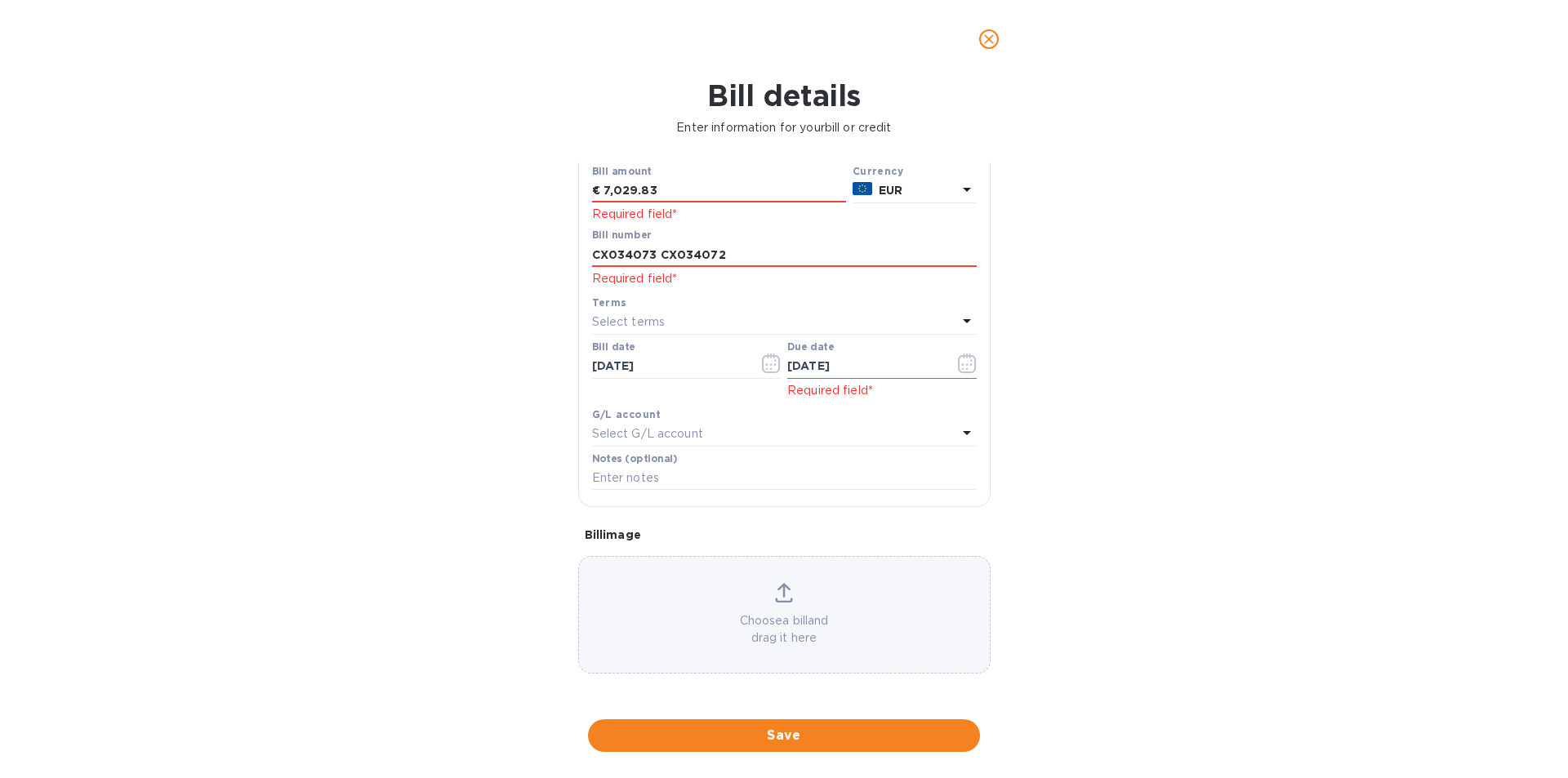
scroll to position [177, 0]
click at [775, 593] on icon at bounding box center [784, 592] width 18 height 20
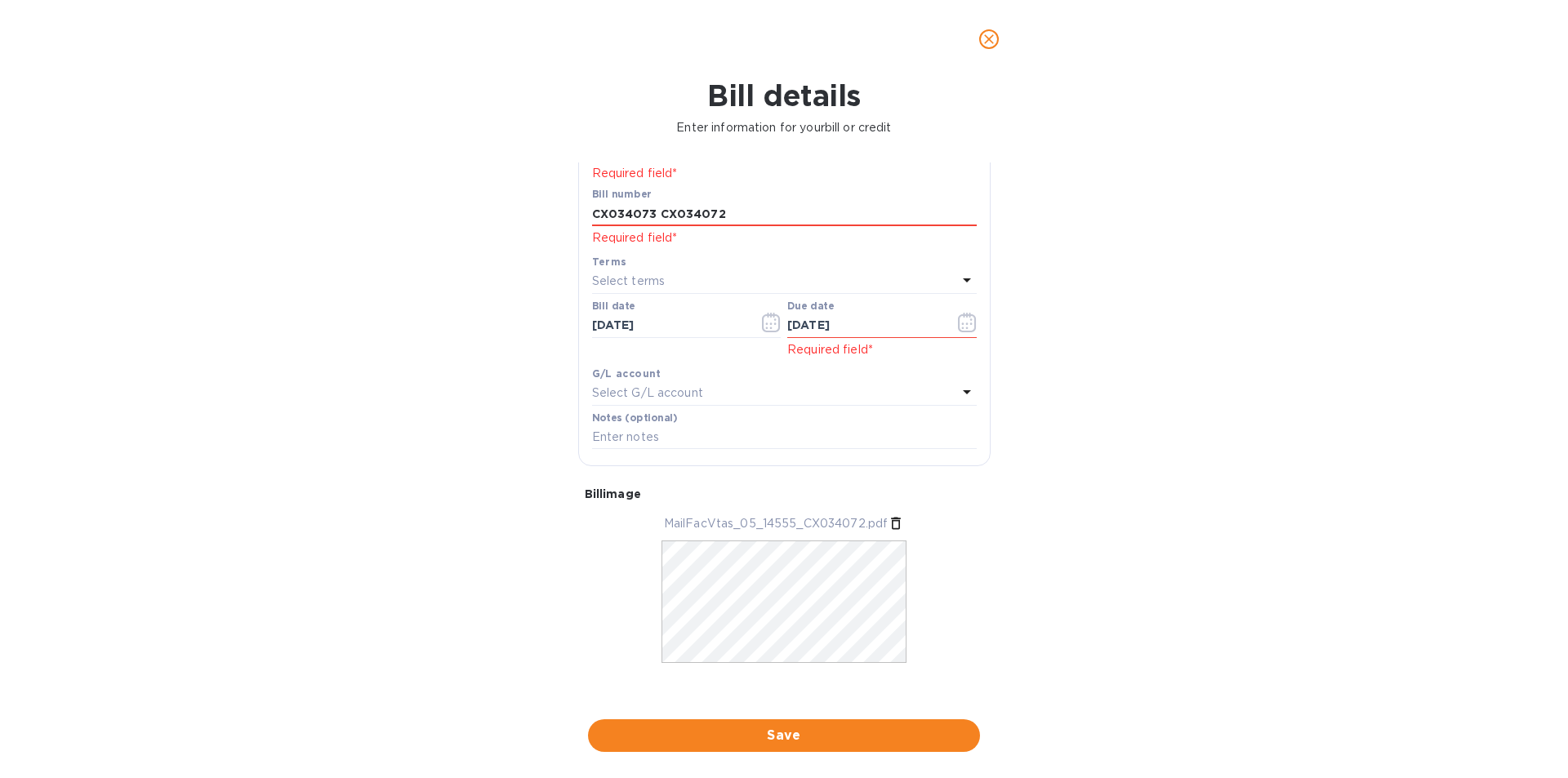
click at [788, 701] on div "Bill details Enter information for your bill or credit General information Save…" at bounding box center [784, 428] width 1568 height 699
click at [768, 694] on div "Bill details Enter information for your bill or credit General information Save…" at bounding box center [784, 428] width 1568 height 699
click at [723, 706] on div "Bill details Enter information for your bill or credit General information Save…" at bounding box center [784, 428] width 1568 height 699
click at [690, 533] on p "MailFacVtas_05_14555_CX034072.pdf" at bounding box center [776, 523] width 224 height 17
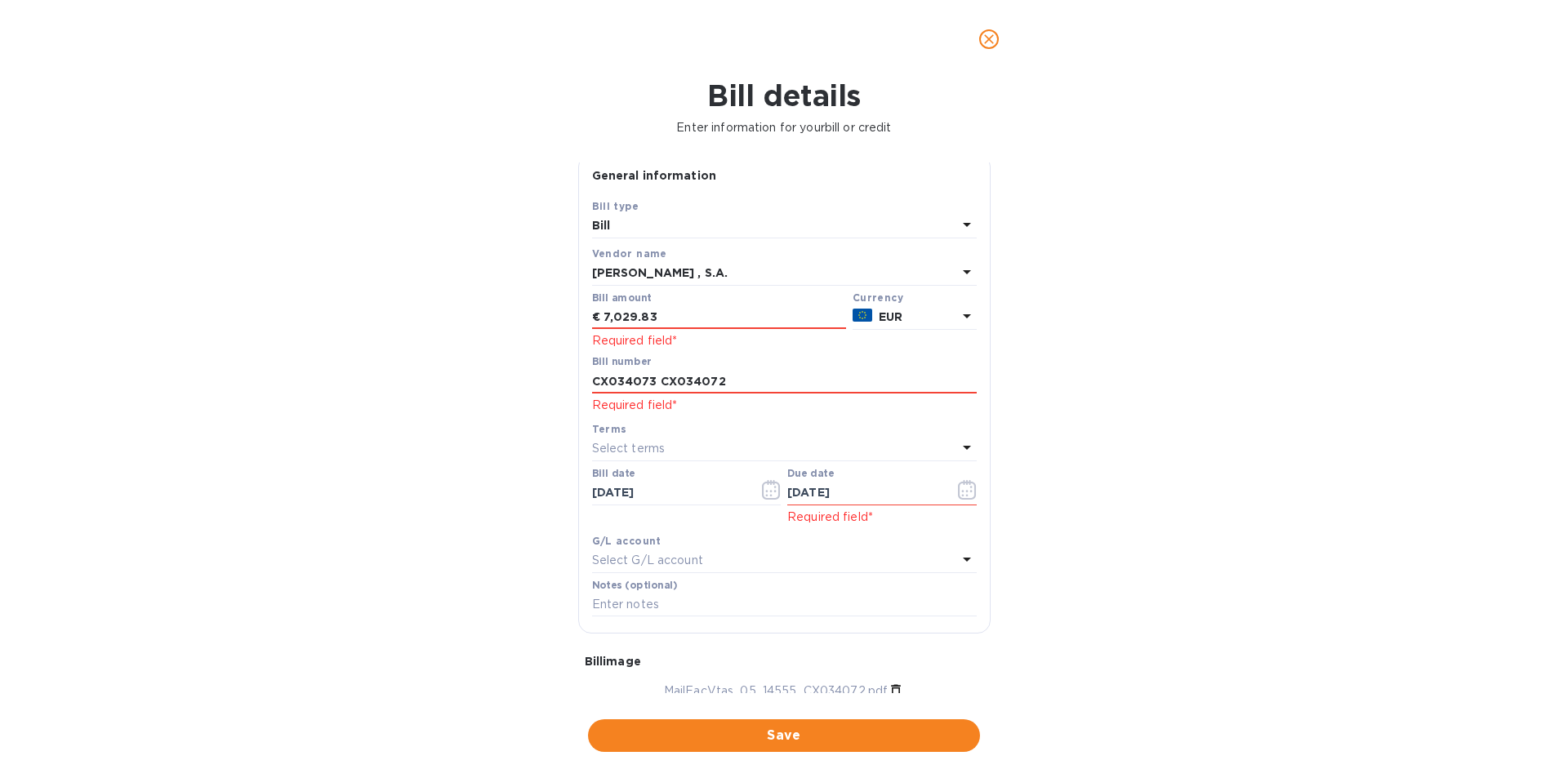
scroll to position [4, 0]
click at [657, 398] on input "CX034073 CX034072" at bounding box center [784, 385] width 385 height 24
type input "CX034073 CX034072"
click at [667, 334] on input "7,029.83" at bounding box center [725, 321] width 243 height 24
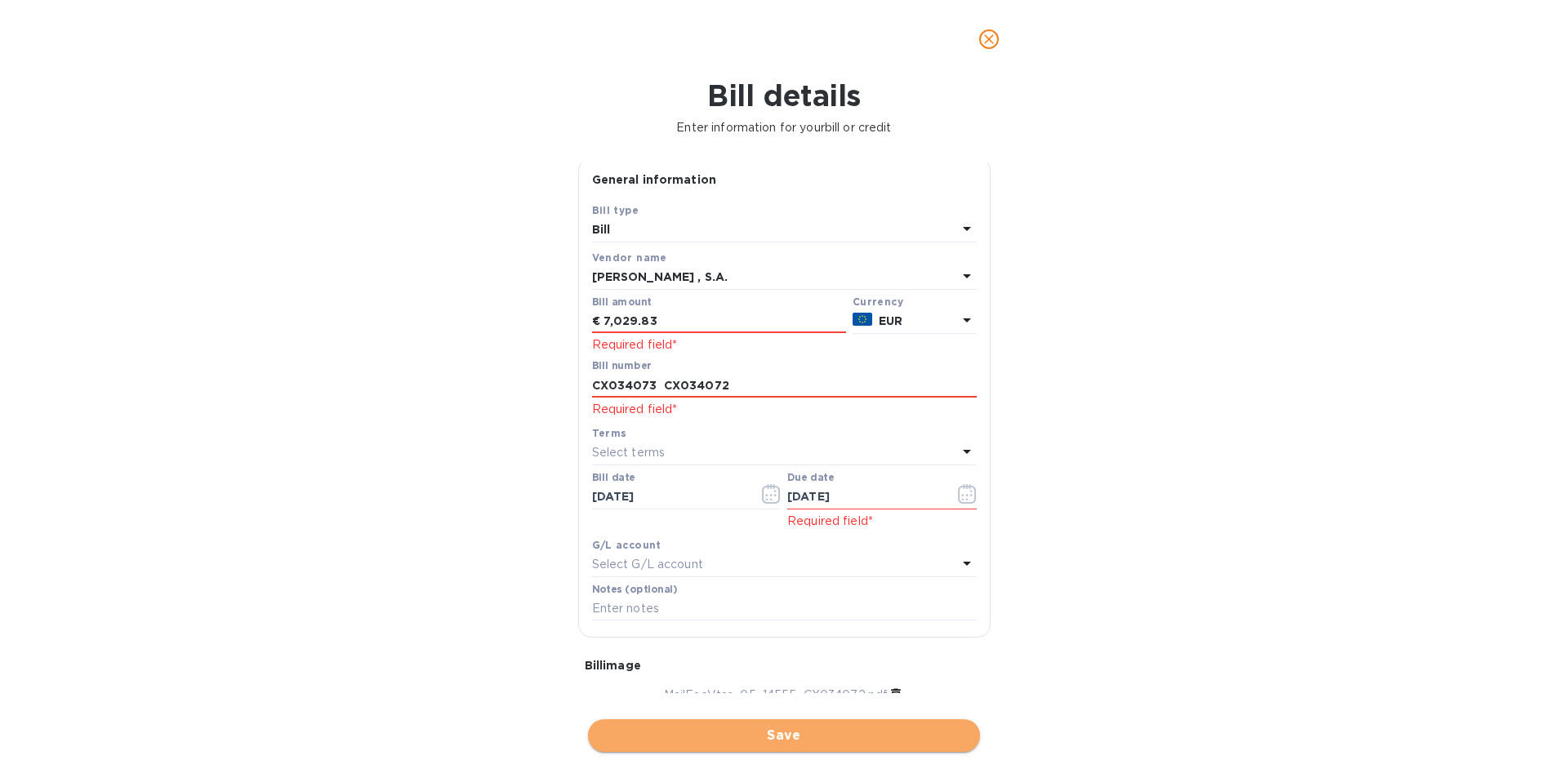
click at [811, 726] on span "Save" at bounding box center [784, 736] width 366 height 20
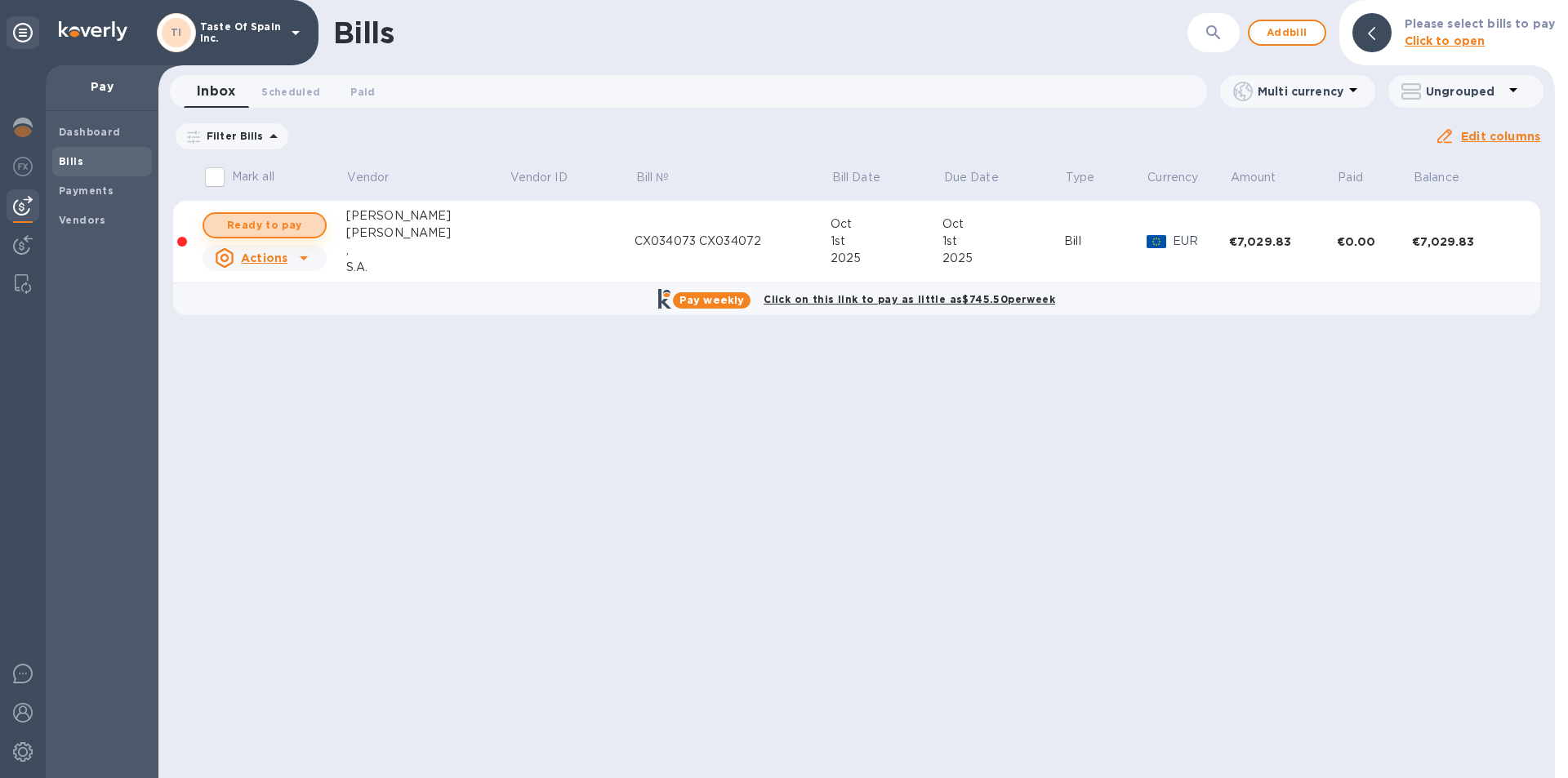
click at [284, 226] on span "Ready to pay" at bounding box center [264, 226] width 95 height 20
checkbox input "true"
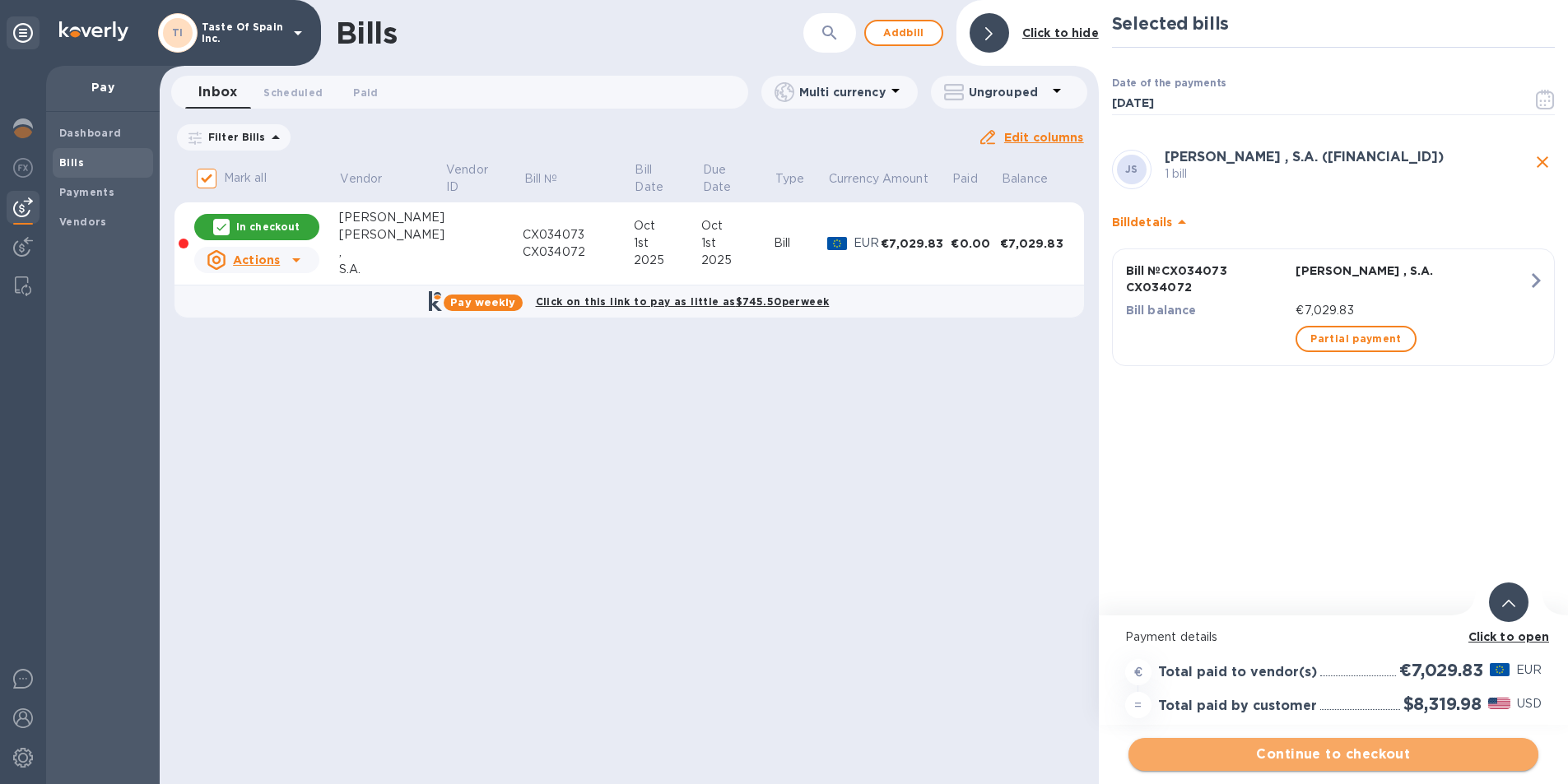
click at [1356, 751] on span "Continue to checkout" at bounding box center [1333, 754] width 383 height 20
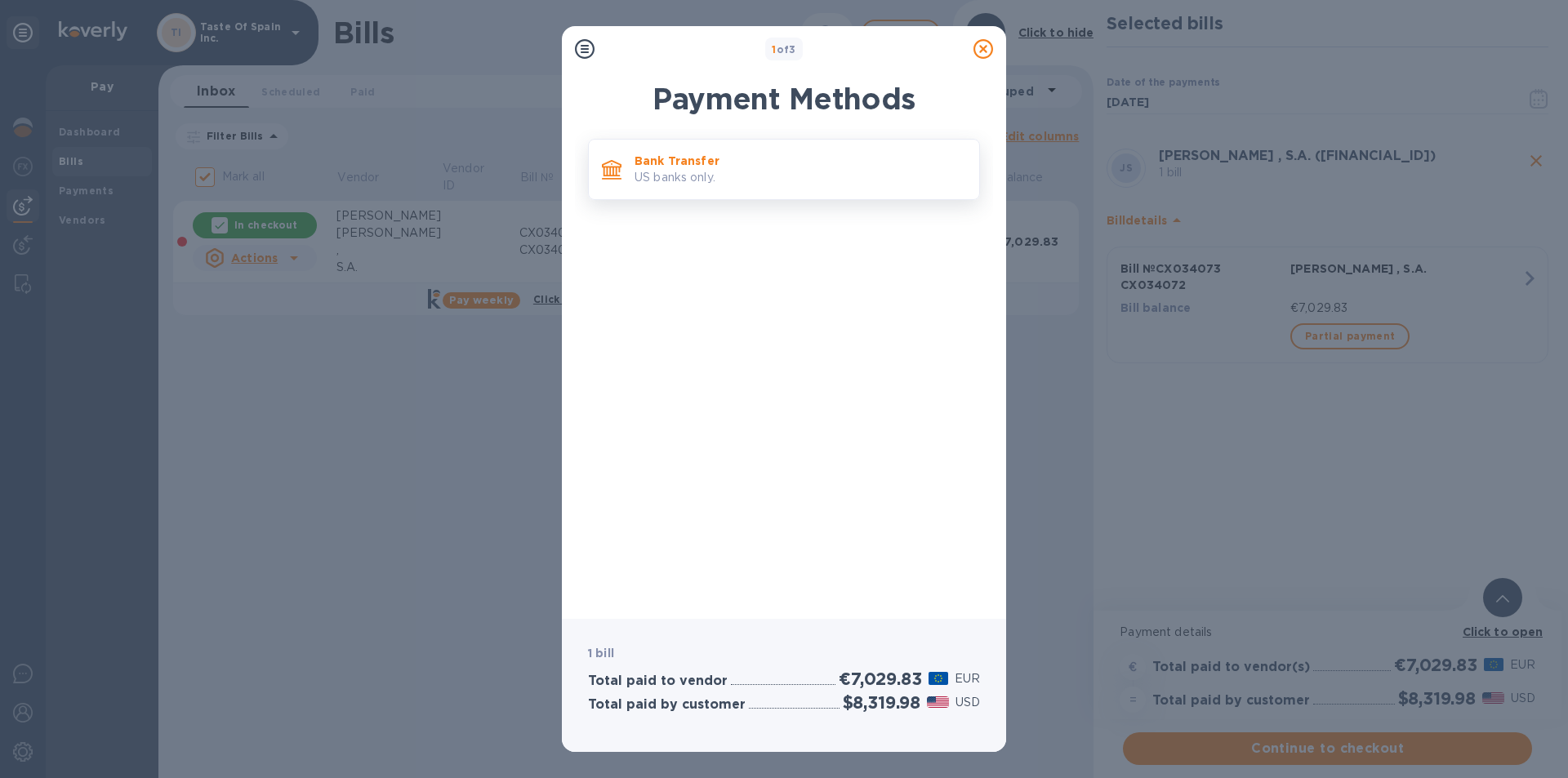
click at [737, 161] on p "Bank Transfer" at bounding box center [801, 161] width 332 height 16
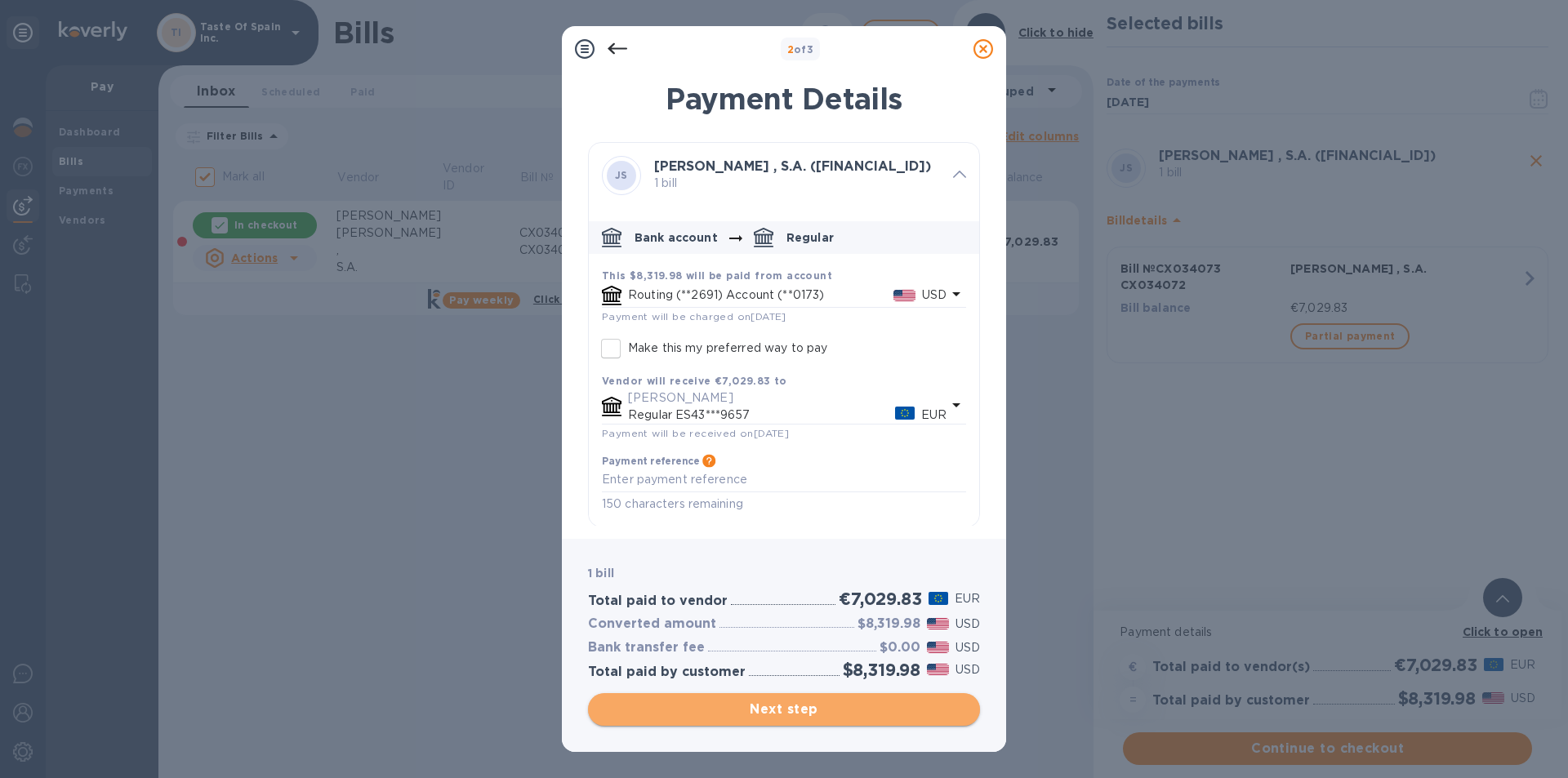
click at [787, 708] on span "Next step" at bounding box center [784, 709] width 366 height 20
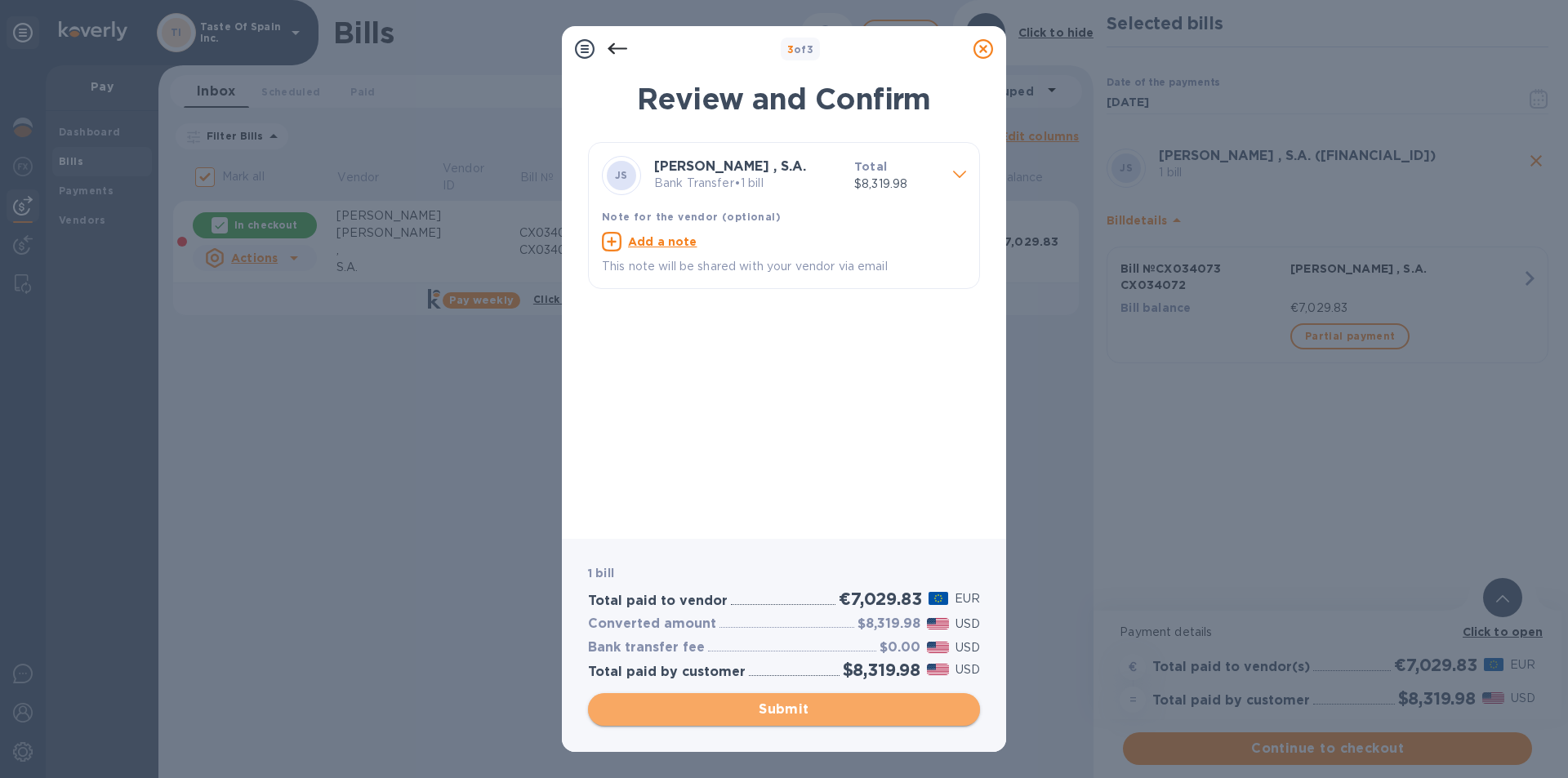
click at [799, 712] on span "Submit" at bounding box center [784, 709] width 366 height 20
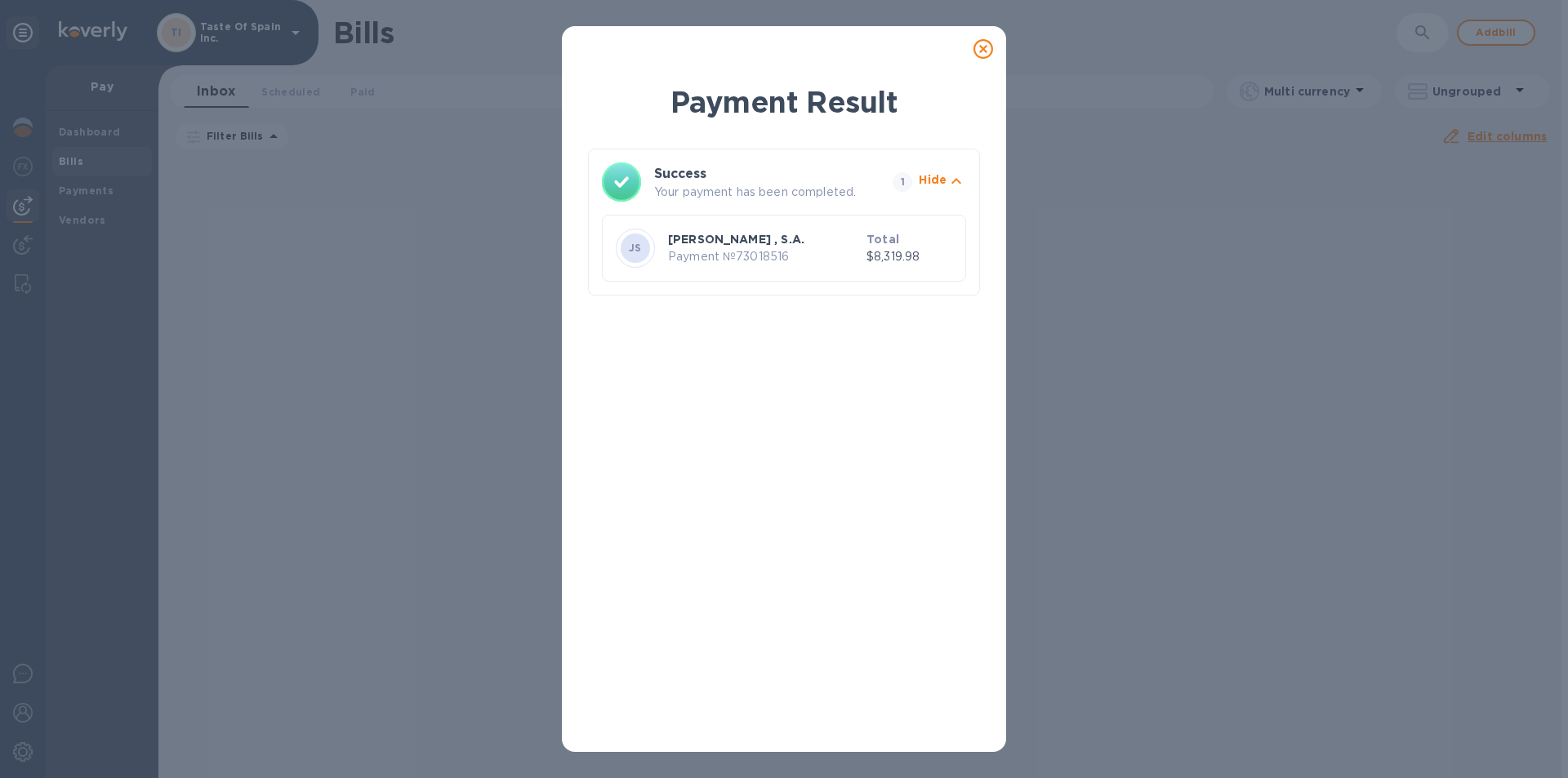
click at [979, 51] on icon at bounding box center [983, 49] width 20 height 20
